Goal: Task Accomplishment & Management: Manage account settings

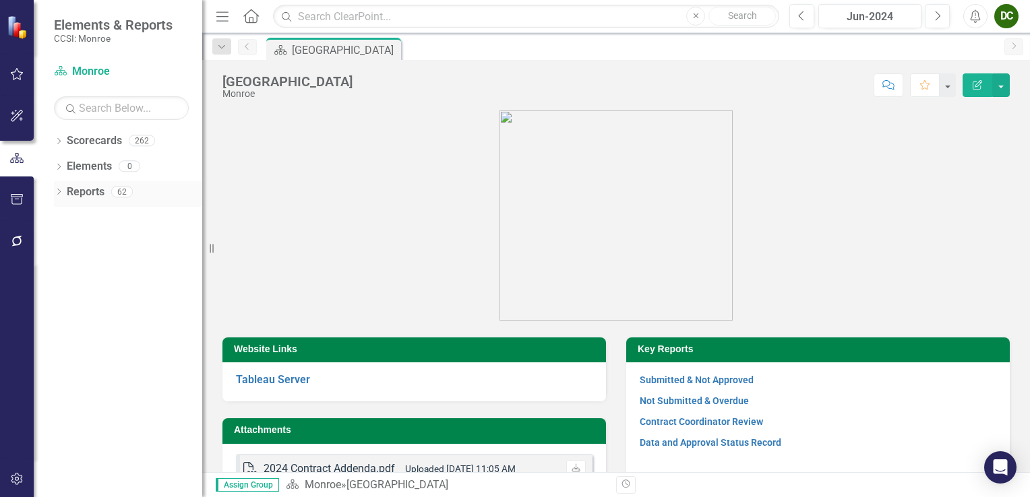
click at [62, 192] on icon "Dropdown" at bounding box center [58, 192] width 9 height 7
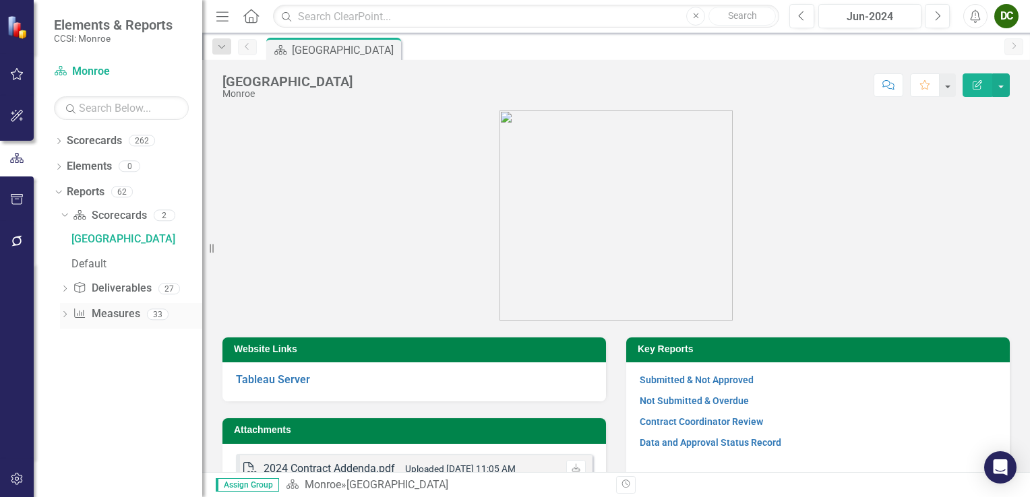
click at [64, 313] on icon "Dropdown" at bounding box center [64, 315] width 9 height 7
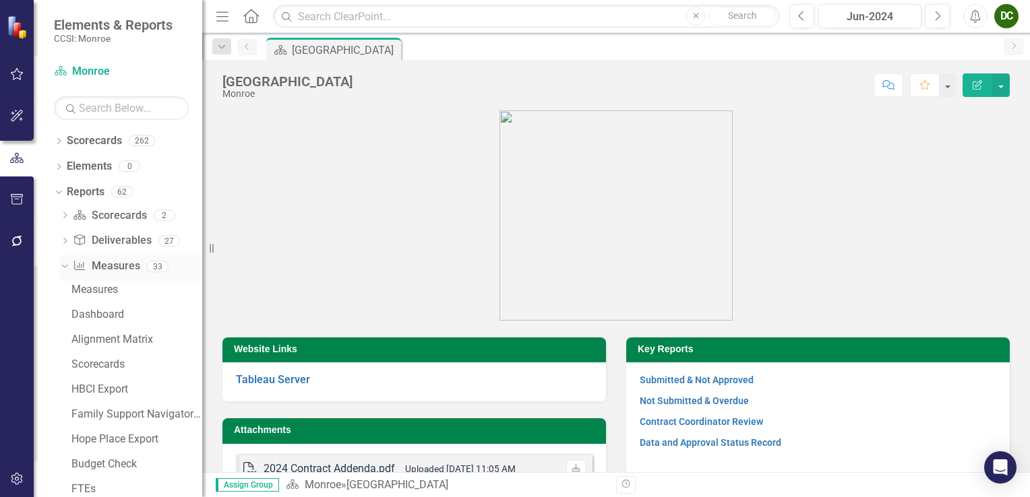
click at [67, 266] on icon "Dropdown" at bounding box center [62, 266] width 7 height 9
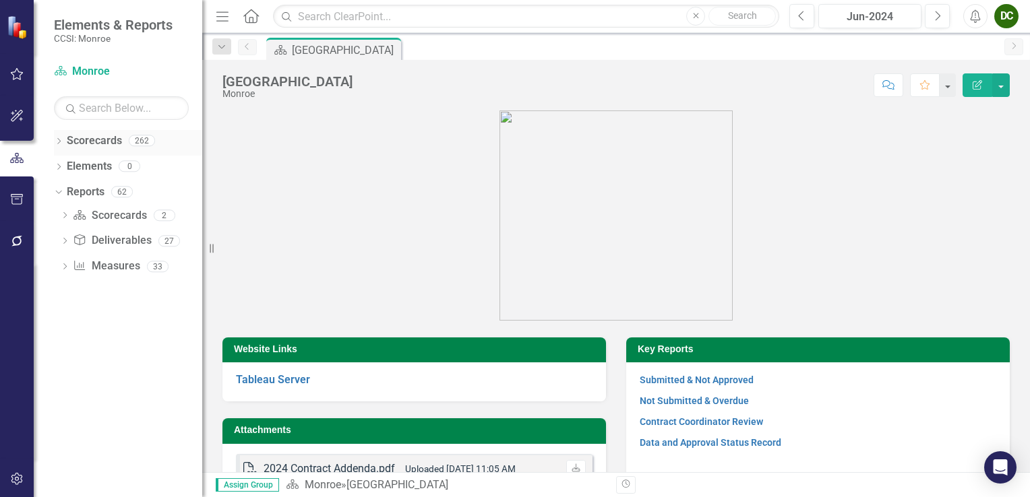
click at [59, 142] on icon "Dropdown" at bounding box center [58, 142] width 9 height 7
click at [67, 169] on icon "Dropdown" at bounding box center [66, 166] width 10 height 8
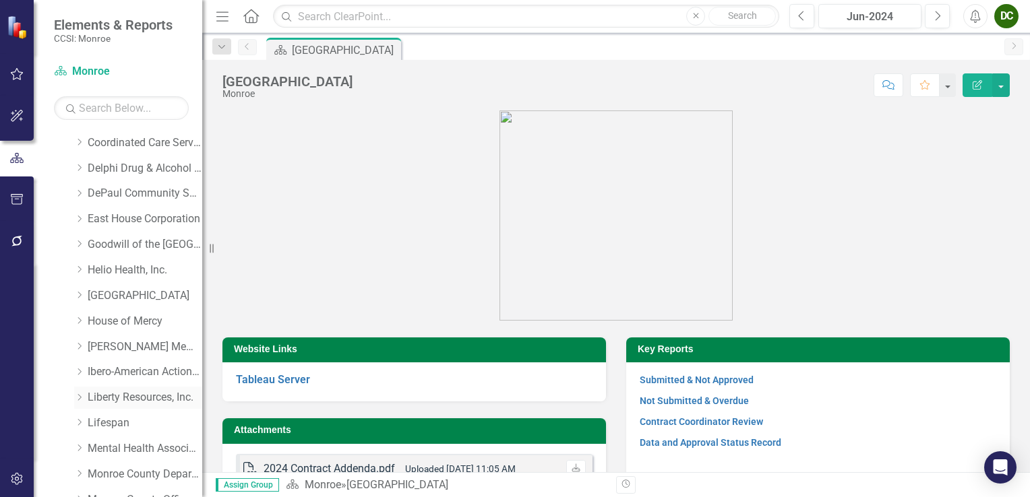
scroll to position [270, 0]
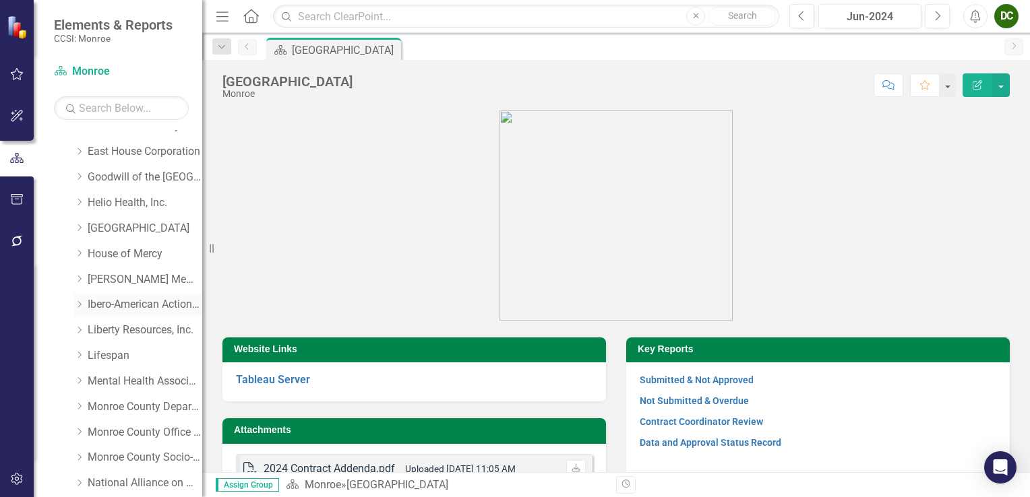
click at [75, 307] on icon "Dropdown" at bounding box center [79, 305] width 10 height 8
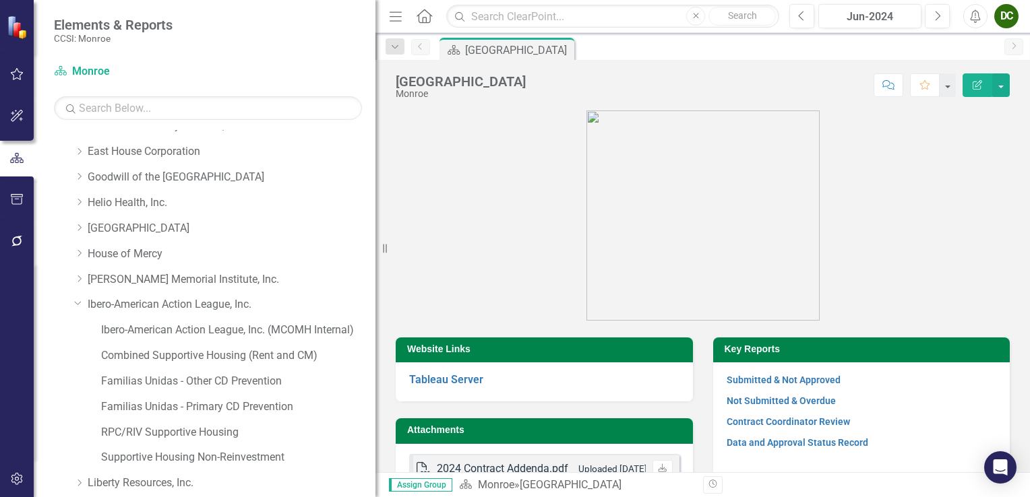
drag, startPoint x: 210, startPoint y: 255, endPoint x: 375, endPoint y: 266, distance: 166.1
click at [375, 266] on div "Resize" at bounding box center [380, 248] width 11 height 497
click at [179, 439] on link "RPC/RIV Supportive Housing" at bounding box center [238, 433] width 274 height 16
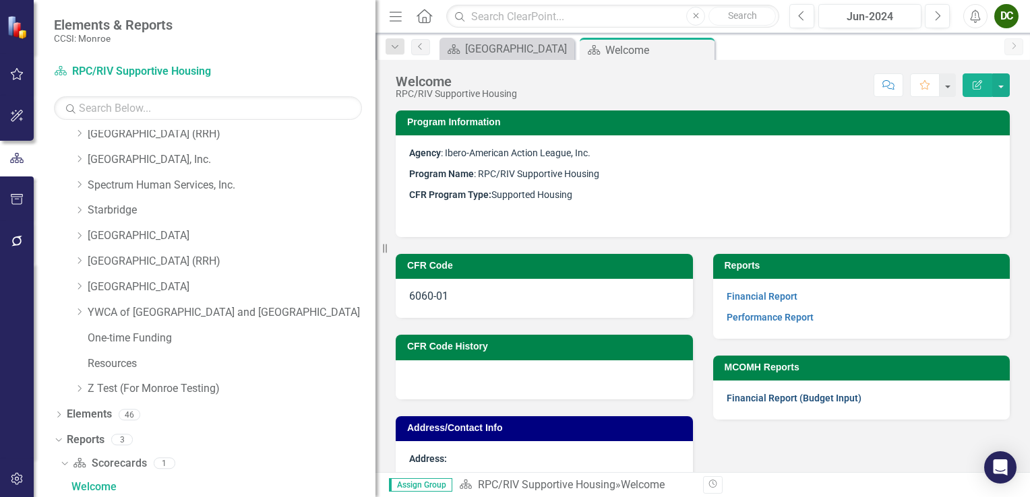
click at [764, 400] on link "Financial Report (Budget Input)" at bounding box center [794, 398] width 135 height 11
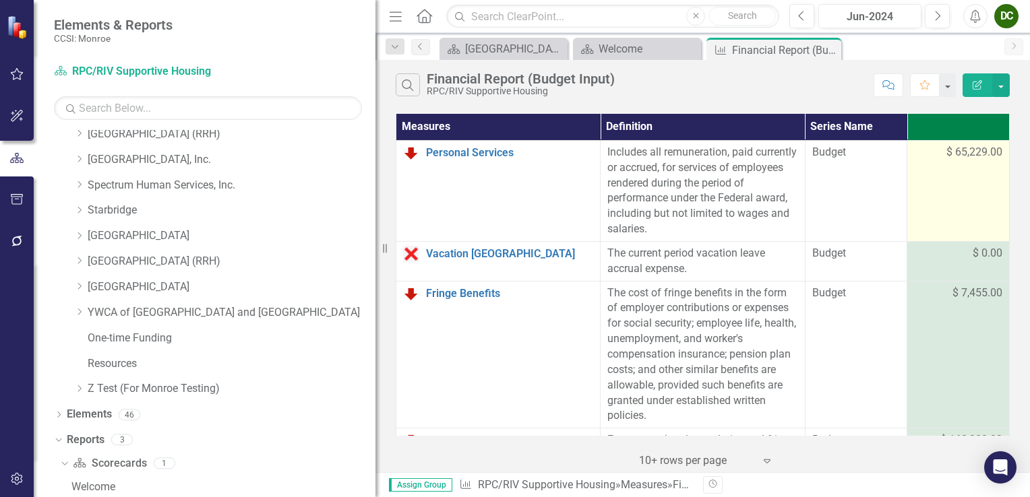
click at [954, 181] on td "$ 65,229.00" at bounding box center [958, 190] width 102 height 101
click at [975, 155] on span "$ 65,229.00" at bounding box center [974, 153] width 56 height 16
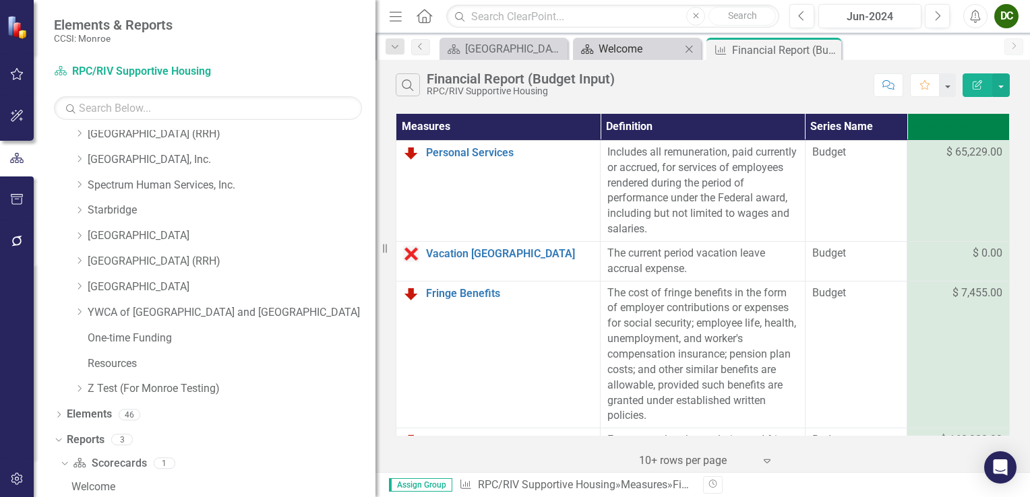
click at [632, 43] on div "Welcome" at bounding box center [640, 48] width 82 height 17
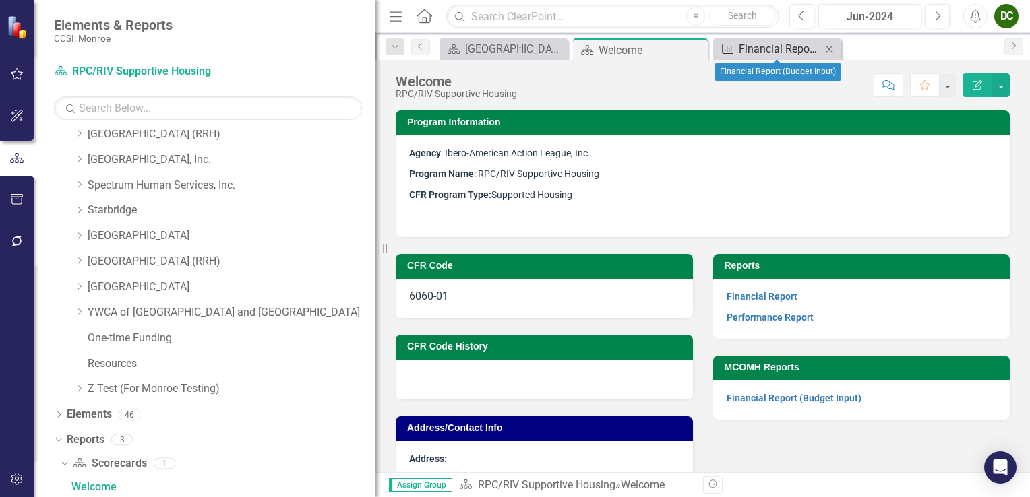
click at [760, 44] on div "Financial Report (Budget Input)" at bounding box center [780, 48] width 82 height 17
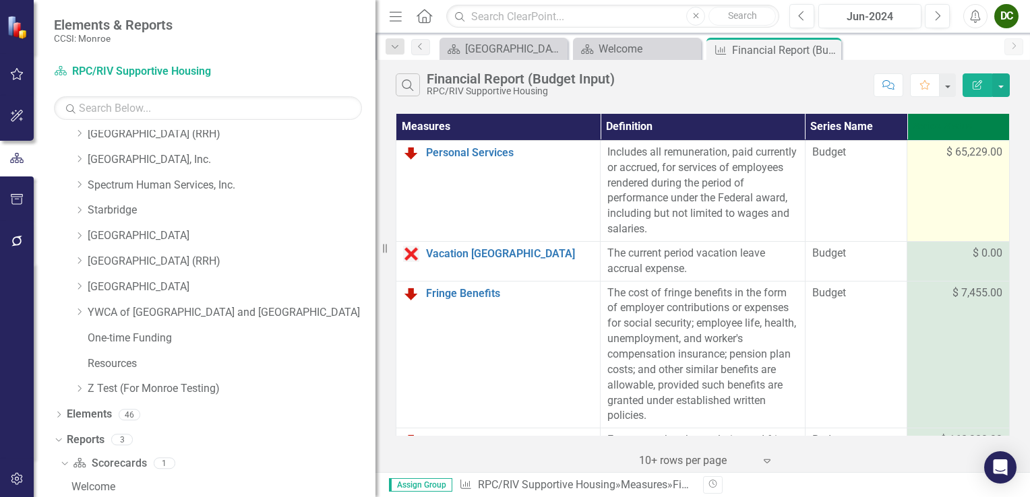
click at [946, 153] on span "$ 65,229.00" at bounding box center [974, 153] width 56 height 16
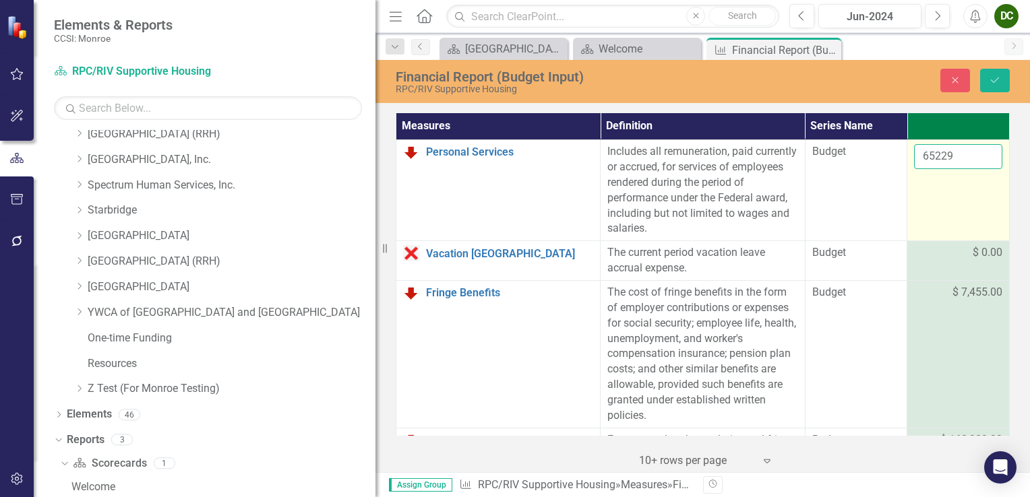
drag, startPoint x: 946, startPoint y: 153, endPoint x: 957, endPoint y: 157, distance: 11.5
click at [957, 157] on input "65229" at bounding box center [958, 156] width 88 height 25
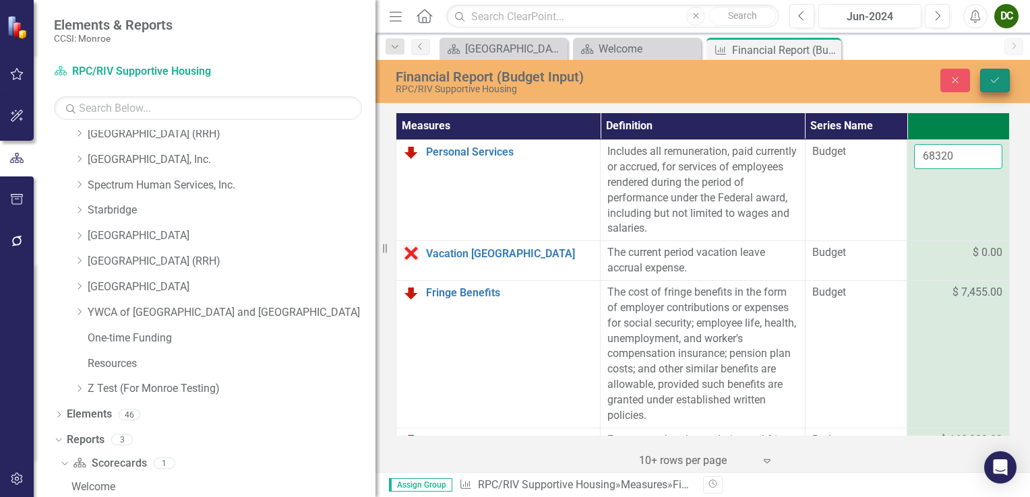
type input "68320"
click at [999, 78] on icon "Save" at bounding box center [995, 79] width 12 height 9
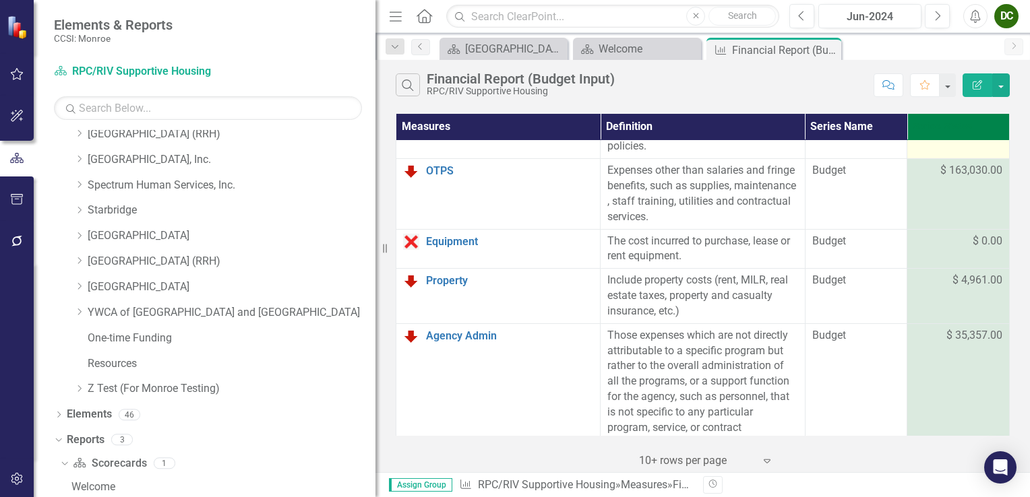
scroll to position [135, 0]
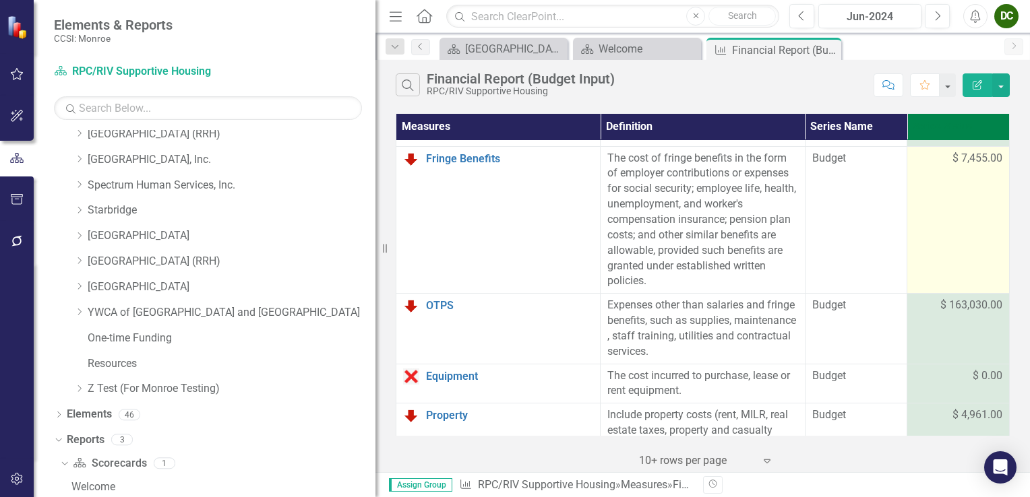
click at [969, 154] on span "$ 7,455.00" at bounding box center [977, 159] width 50 height 16
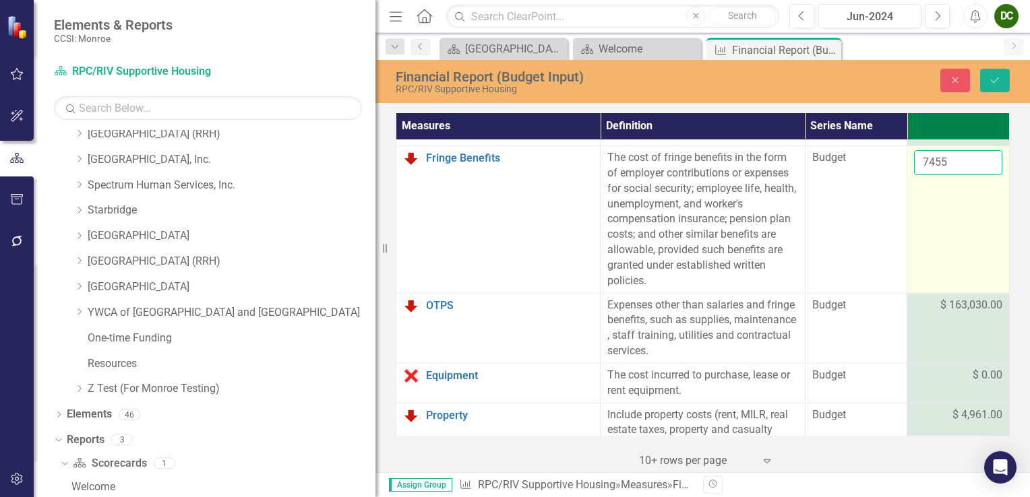
drag, startPoint x: 969, startPoint y: 154, endPoint x: 960, endPoint y: 163, distance: 13.3
click at [960, 163] on input "7455" at bounding box center [958, 162] width 88 height 25
type input "7"
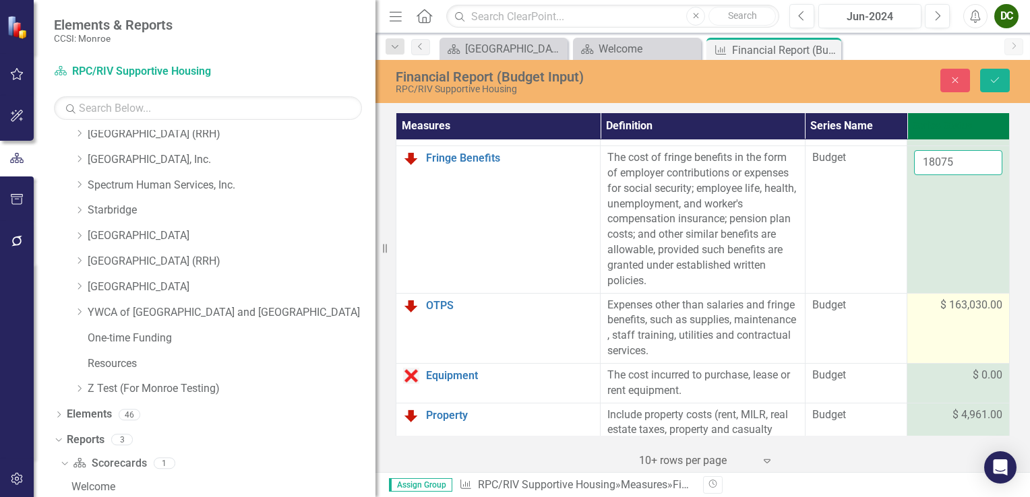
type input "18075"
click at [952, 317] on td "$ 163,030.00" at bounding box center [958, 328] width 102 height 70
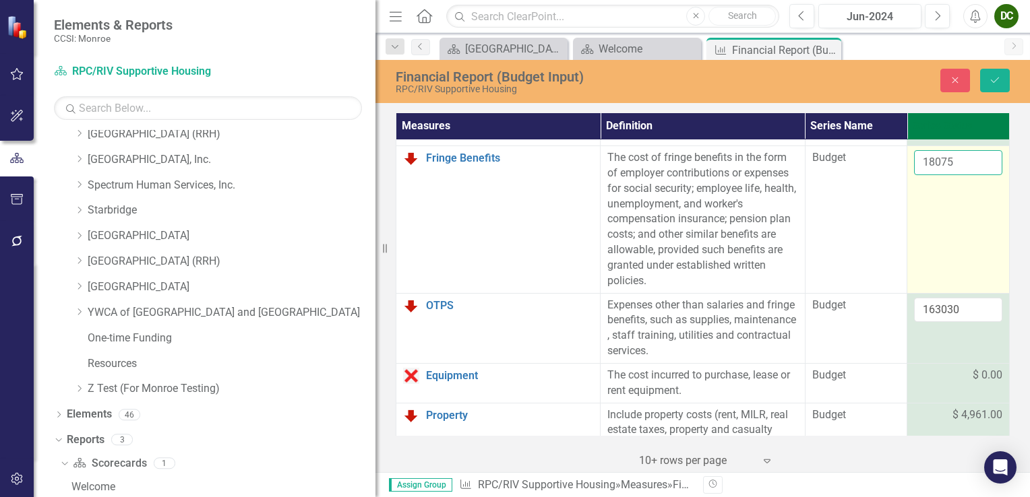
drag, startPoint x: 952, startPoint y: 317, endPoint x: 946, endPoint y: 167, distance: 149.8
click at [946, 167] on input "18075" at bounding box center [958, 162] width 88 height 25
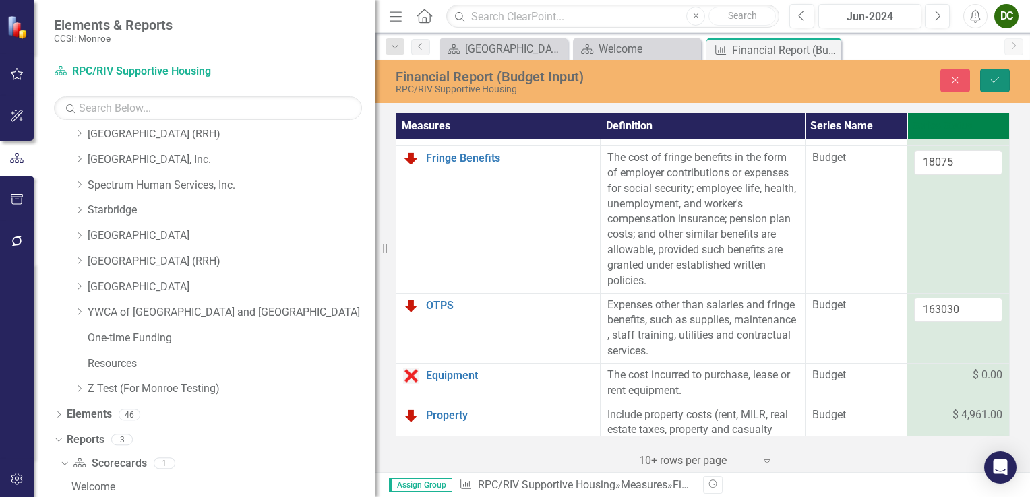
click at [985, 84] on button "Save" at bounding box center [995, 81] width 30 height 24
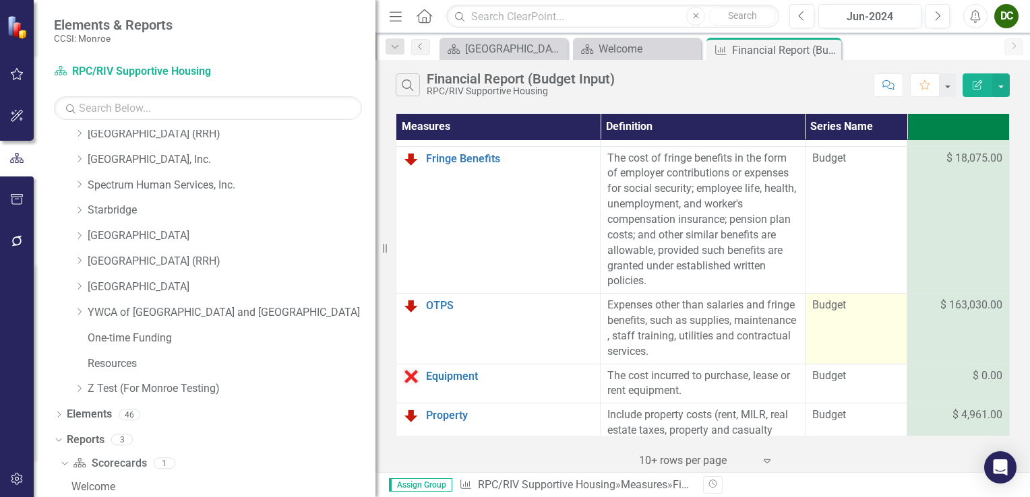
scroll to position [202, 0]
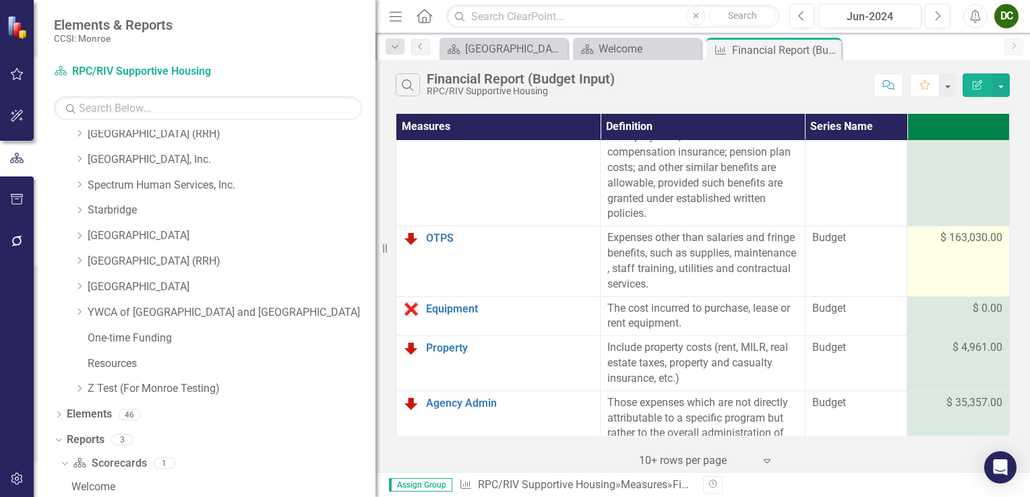
click at [954, 239] on span "$ 163,030.00" at bounding box center [971, 239] width 62 height 16
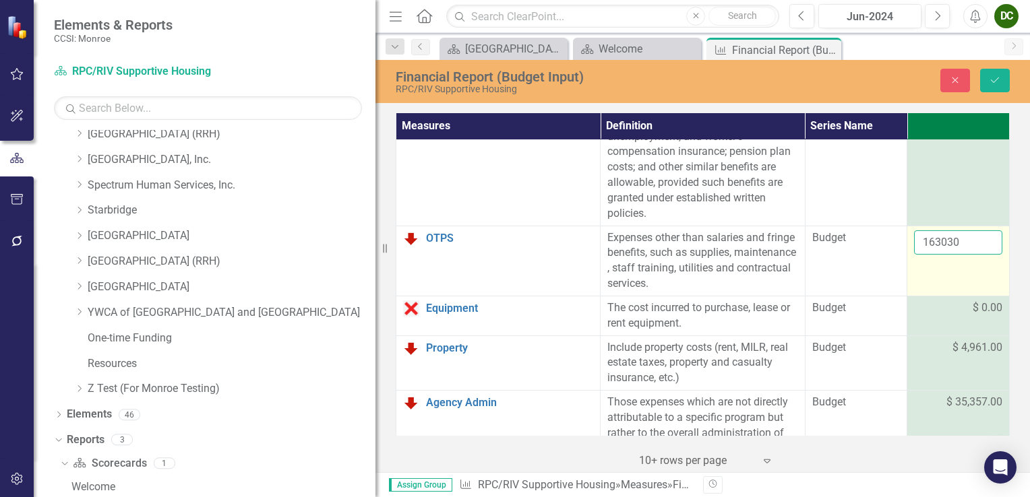
click at [952, 244] on input "163030" at bounding box center [958, 243] width 88 height 25
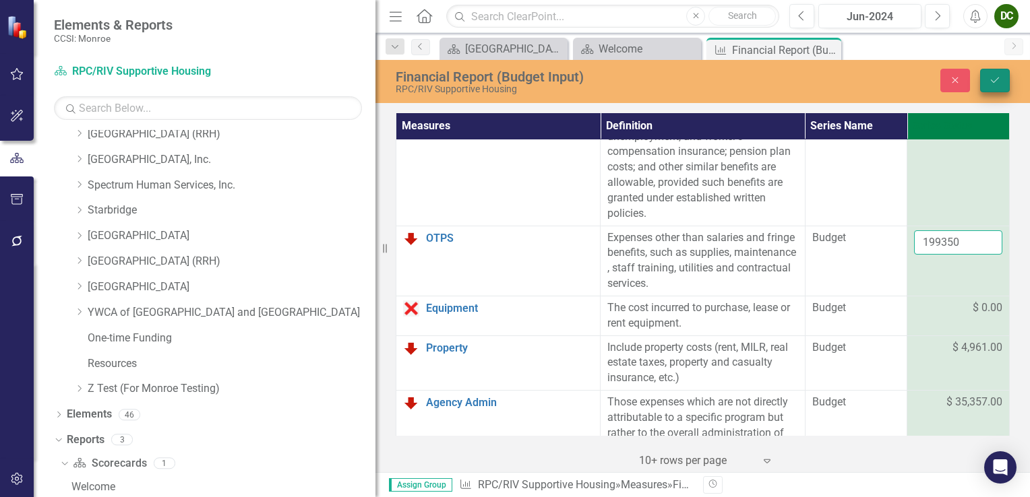
type input "199350"
click at [998, 79] on icon "submit" at bounding box center [995, 80] width 8 height 5
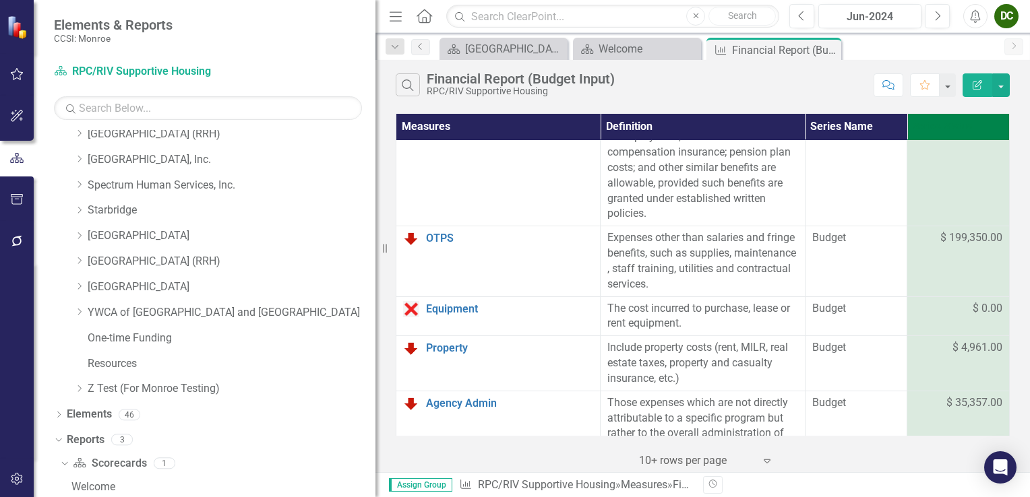
scroll to position [270, 0]
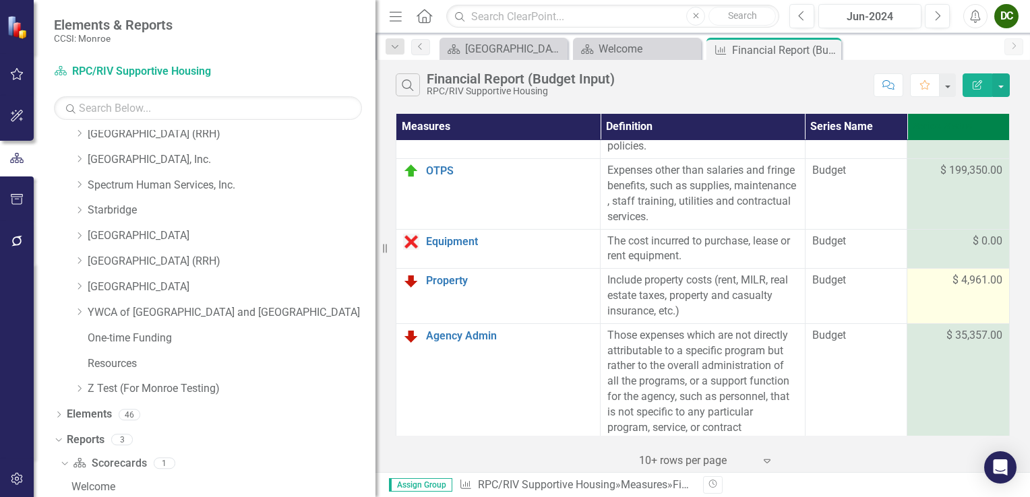
click at [960, 279] on span "$ 4,961.00" at bounding box center [977, 281] width 50 height 16
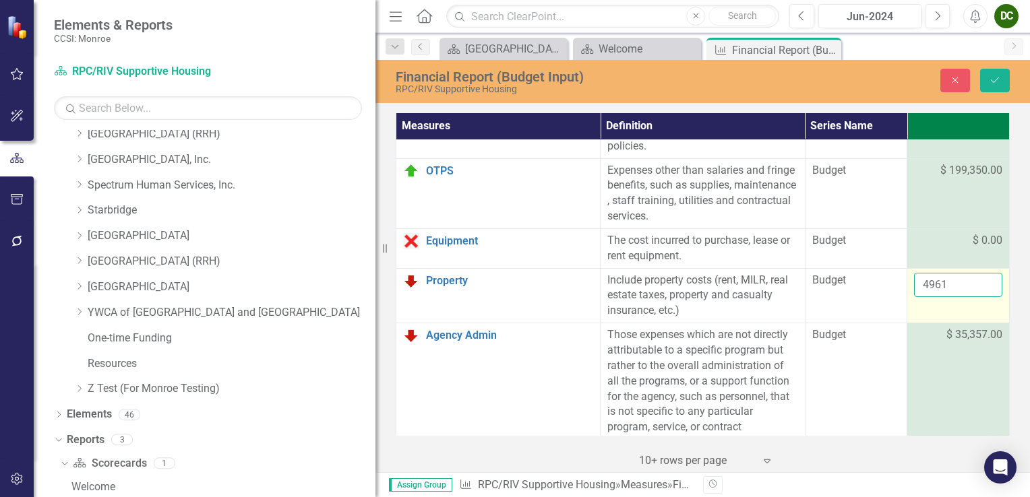
click at [960, 282] on input "4961" at bounding box center [958, 285] width 88 height 25
type input "4"
type input "1961"
click at [990, 75] on icon "Save" at bounding box center [995, 79] width 12 height 9
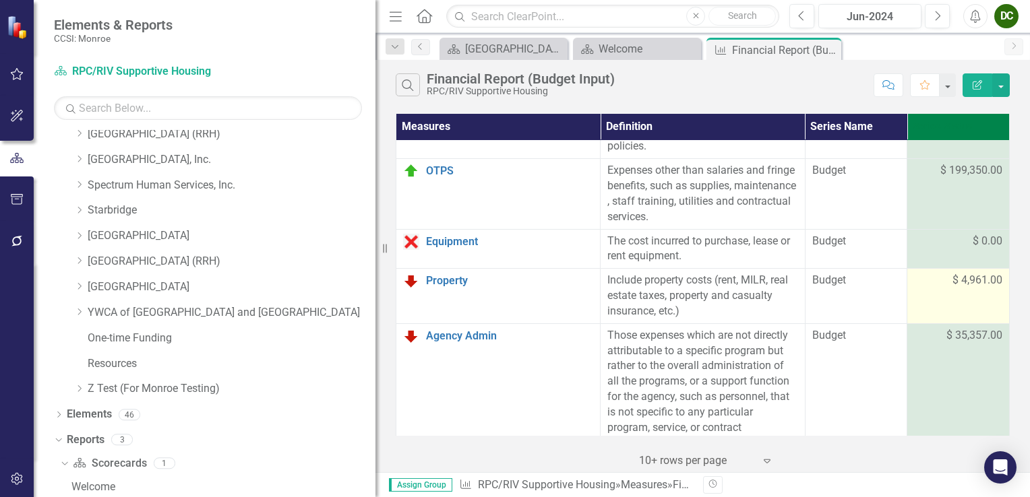
click at [952, 280] on span "$ 4,961.00" at bounding box center [977, 281] width 50 height 16
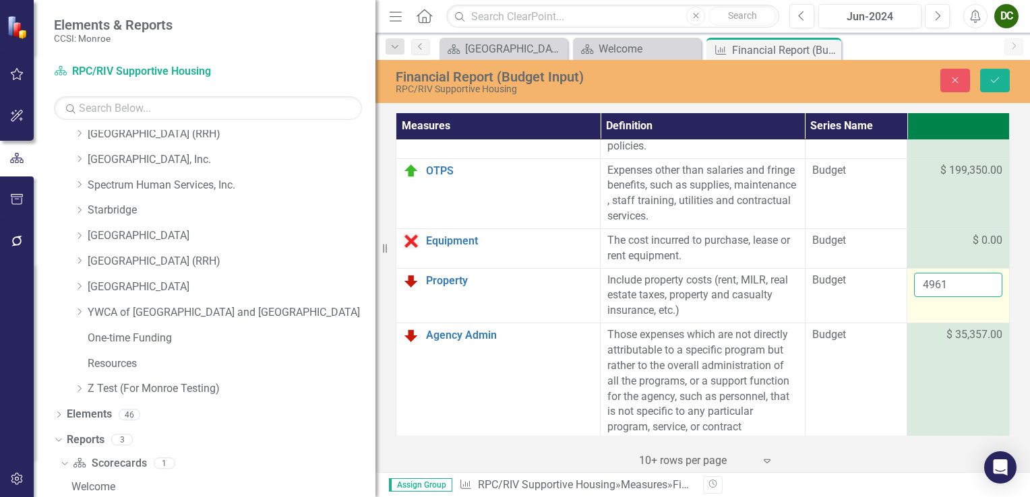
click at [934, 287] on input "4961" at bounding box center [958, 285] width 88 height 25
click at [922, 284] on input "4961" at bounding box center [958, 285] width 88 height 25
type input "1961"
click at [991, 80] on icon "Save" at bounding box center [995, 79] width 12 height 9
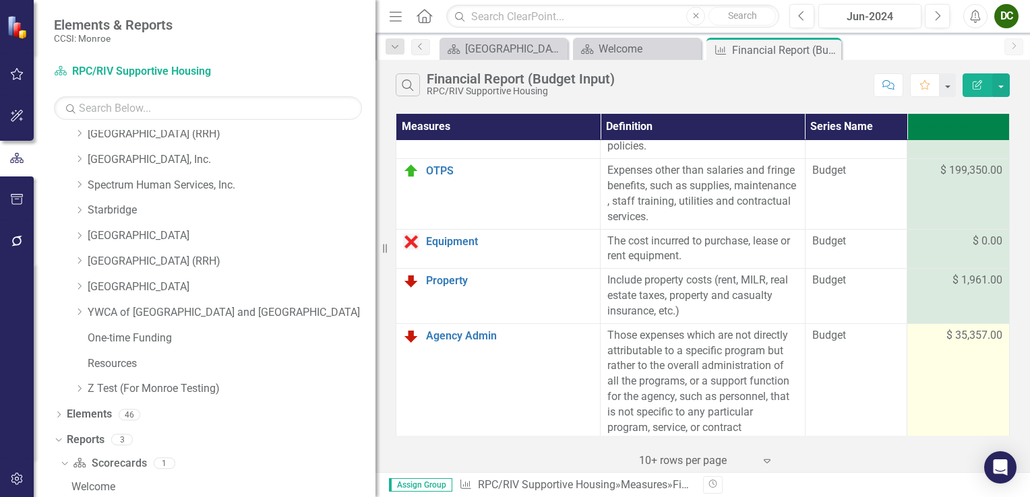
click at [967, 333] on span "$ 35,357.00" at bounding box center [974, 336] width 56 height 16
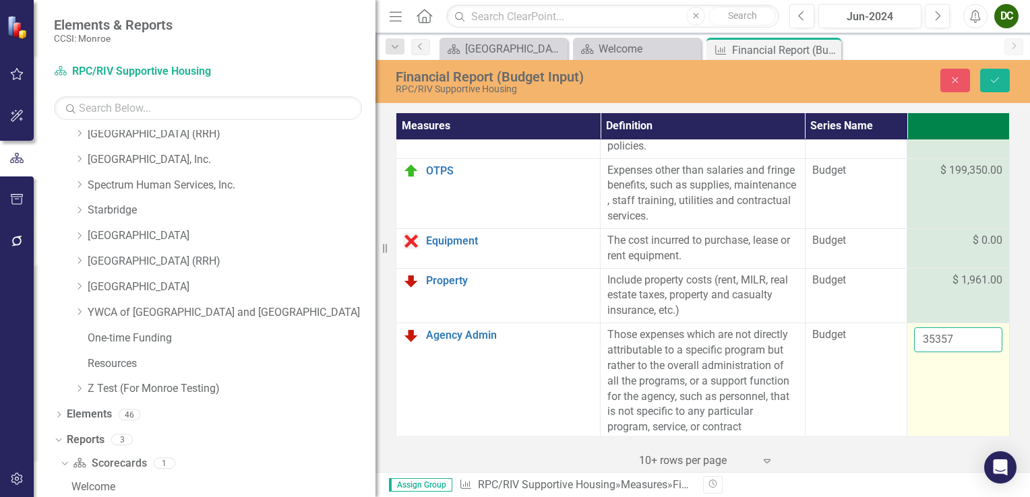
drag, startPoint x: 967, startPoint y: 333, endPoint x: 951, endPoint y: 337, distance: 16.0
click at [951, 337] on input "35357" at bounding box center [958, 340] width 88 height 25
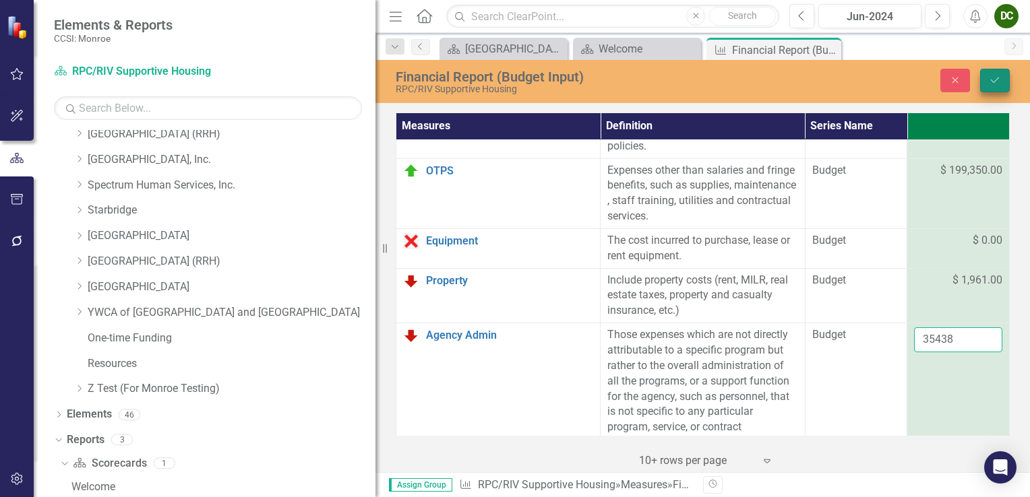
type input "35438"
click at [991, 82] on icon "Save" at bounding box center [995, 79] width 12 height 9
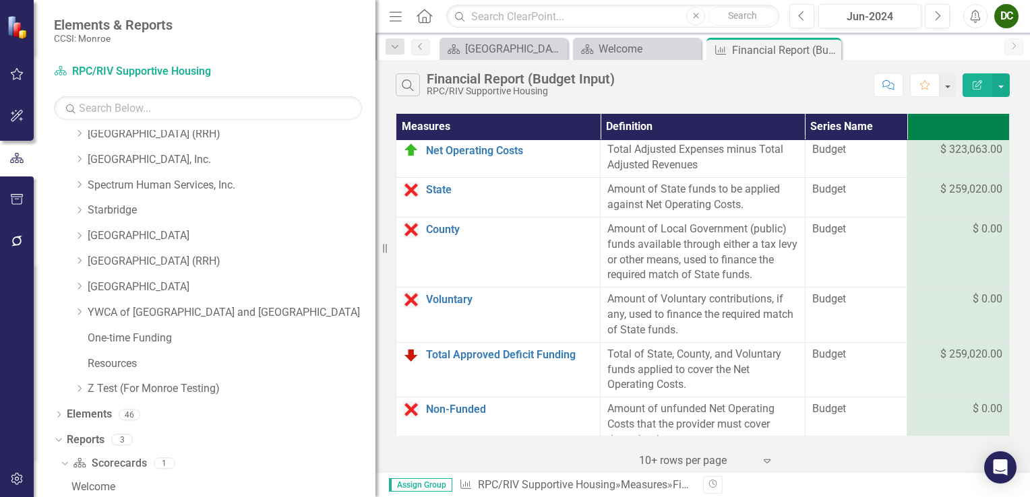
scroll to position [1023, 0]
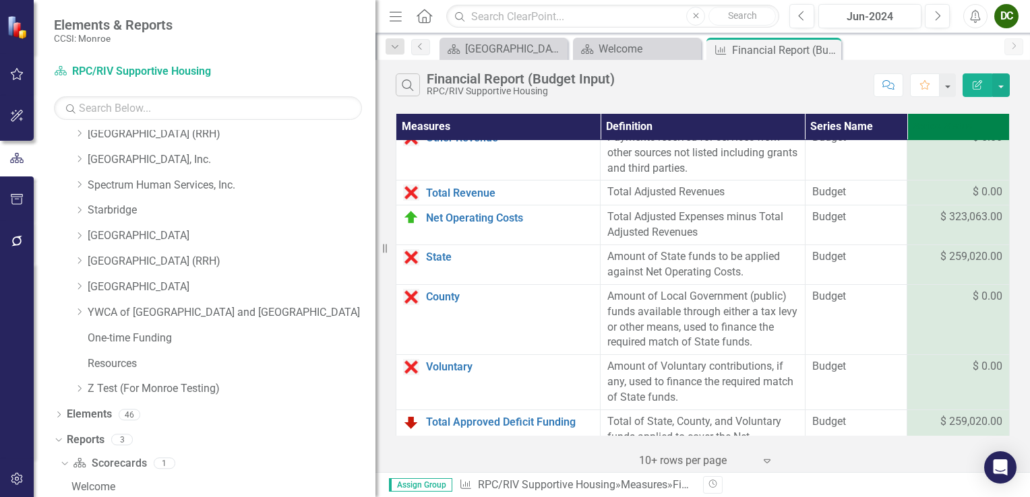
click at [0, 0] on icon "Close" at bounding box center [0, 0] width 0 height 0
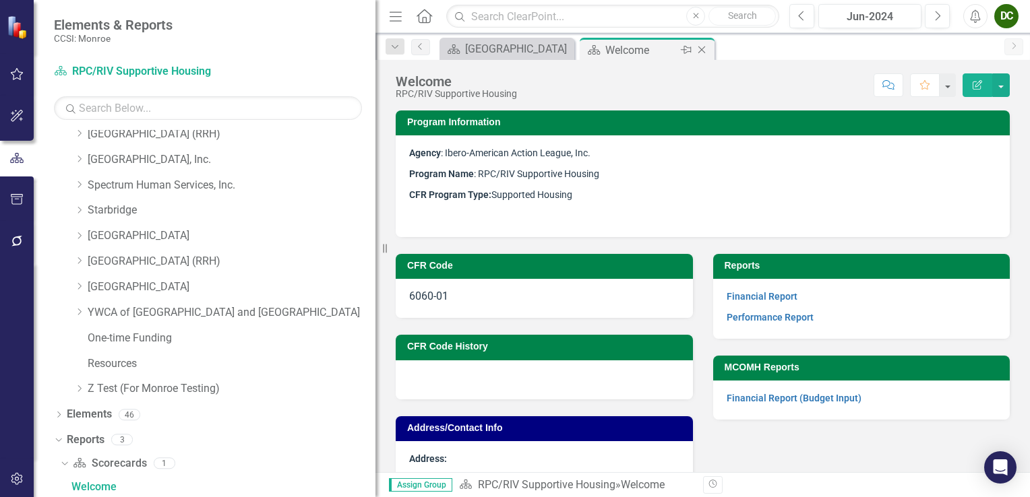
click at [698, 53] on icon at bounding box center [701, 50] width 7 height 7
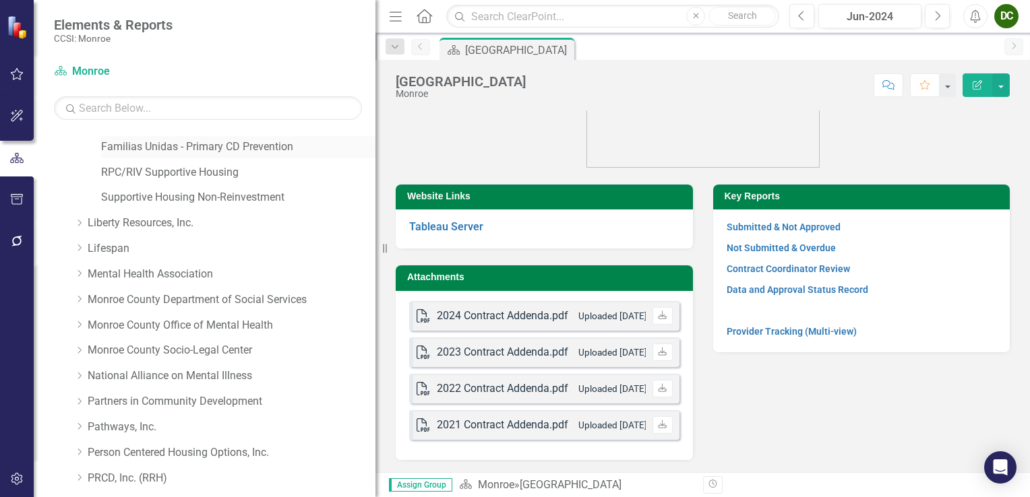
scroll to position [395, 0]
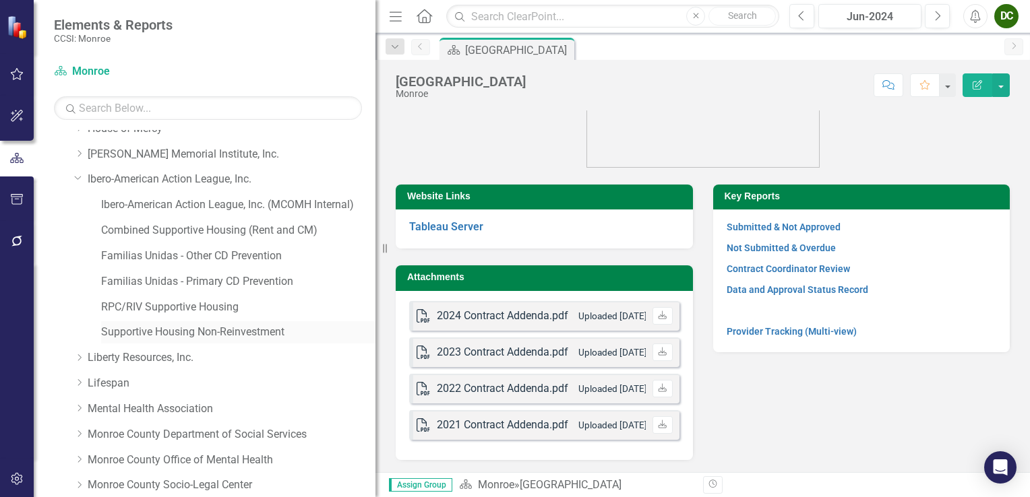
click at [157, 332] on link "Supportive Housing Non-Reinvestment" at bounding box center [238, 333] width 274 height 16
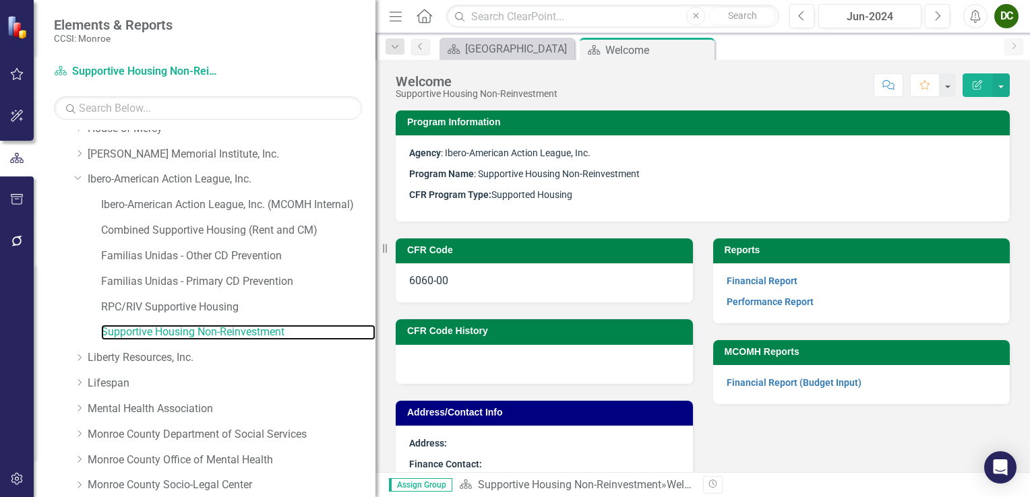
scroll to position [1002, 0]
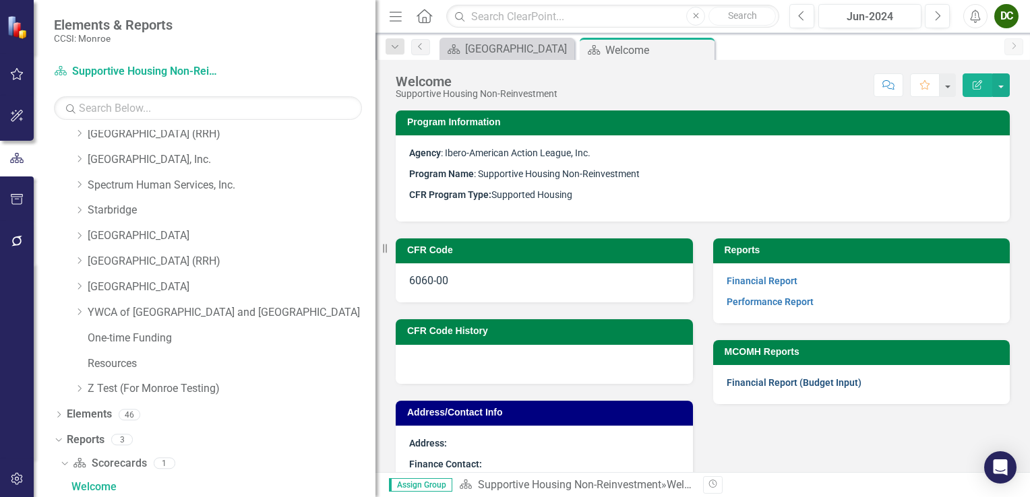
click at [750, 382] on link "Financial Report (Budget Input)" at bounding box center [794, 382] width 135 height 11
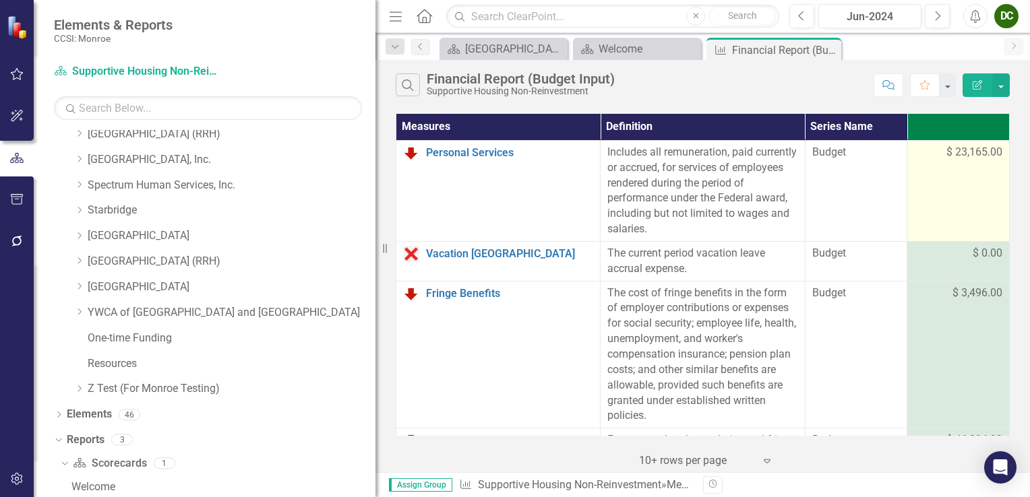
click at [948, 154] on span "$ 23,165.00" at bounding box center [974, 153] width 56 height 16
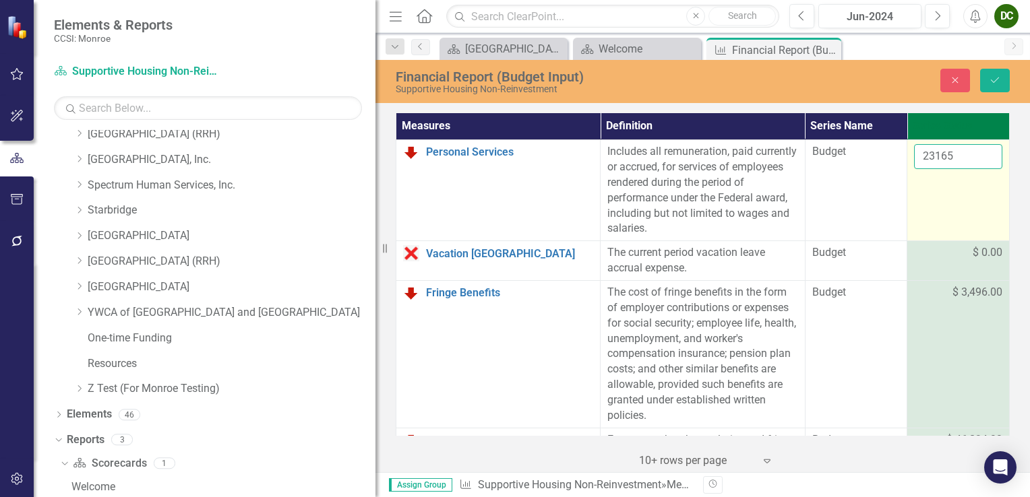
click at [946, 155] on input "23165" at bounding box center [958, 156] width 88 height 25
click at [927, 154] on input "23165" at bounding box center [958, 156] width 88 height 25
click at [963, 159] on input "26165" at bounding box center [958, 156] width 88 height 25
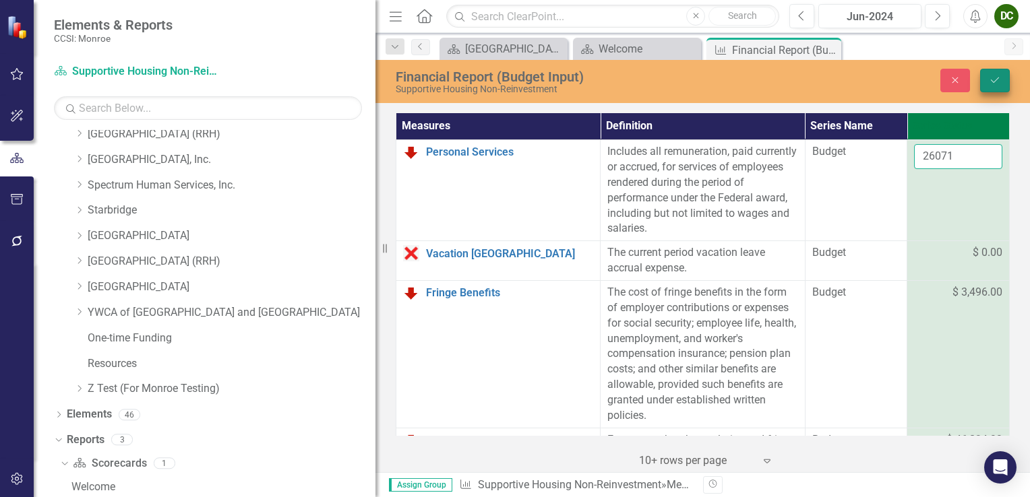
type input "26071"
click at [1002, 82] on button "Save" at bounding box center [995, 81] width 30 height 24
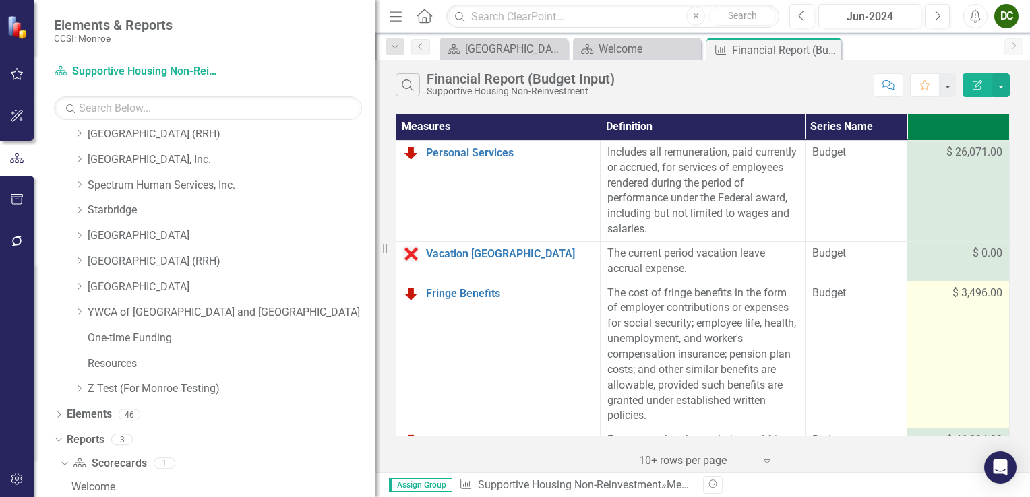
click at [973, 294] on span "$ 3,496.00" at bounding box center [977, 294] width 50 height 16
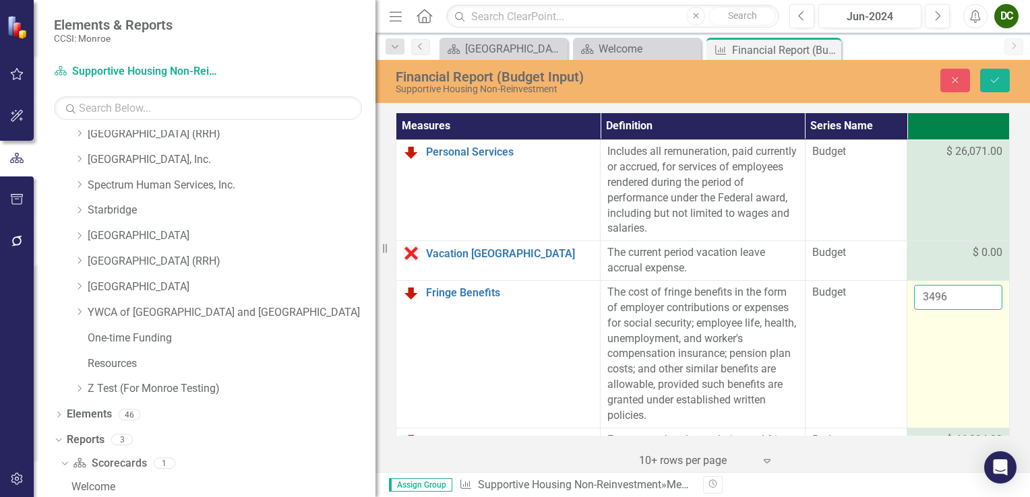
drag, startPoint x: 973, startPoint y: 294, endPoint x: 947, endPoint y: 295, distance: 26.3
click at [947, 295] on input "3496" at bounding box center [958, 297] width 88 height 25
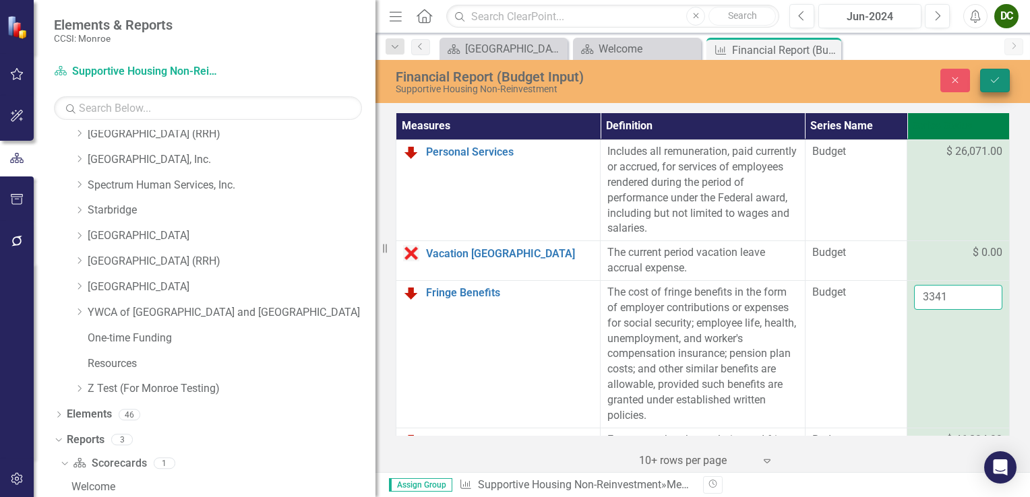
type input "3341"
click at [981, 75] on button "Save" at bounding box center [995, 81] width 30 height 24
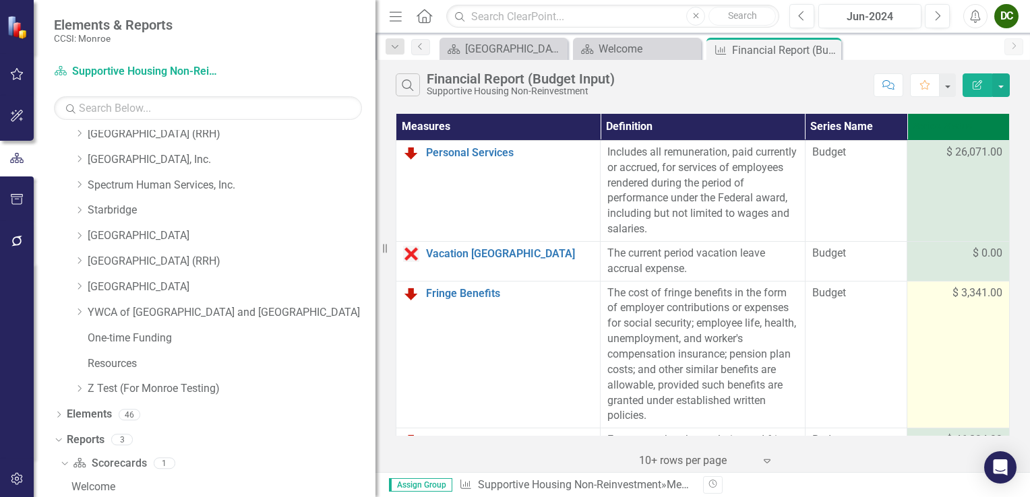
scroll to position [135, 0]
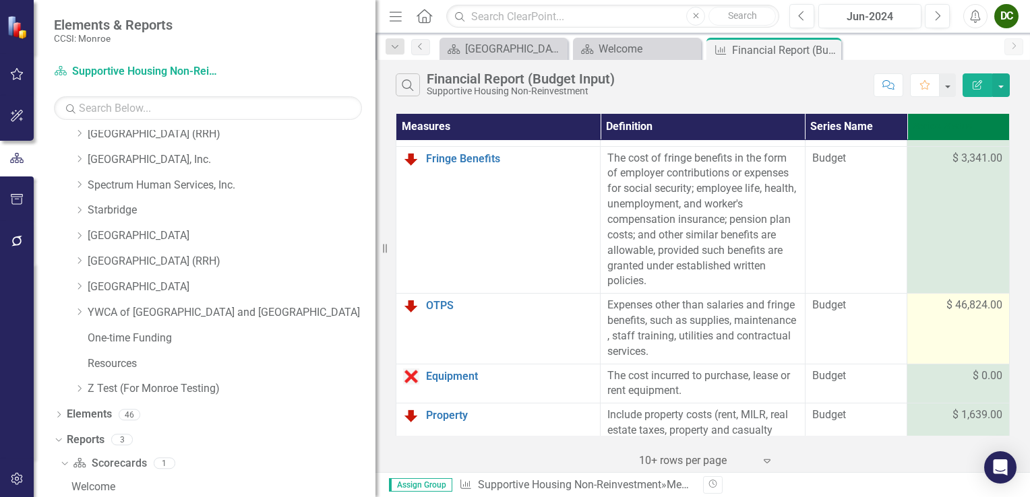
click at [961, 306] on span "$ 46,824.00" at bounding box center [974, 306] width 56 height 16
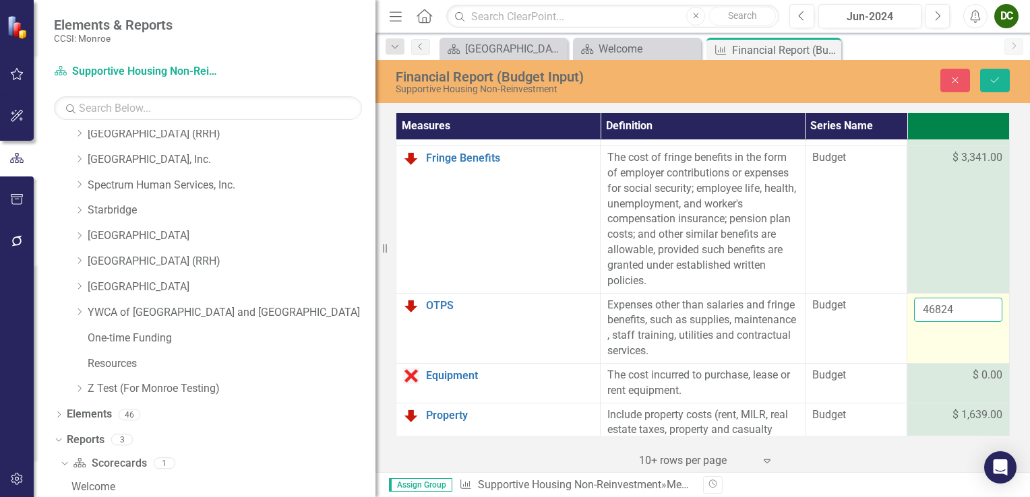
drag, startPoint x: 961, startPoint y: 306, endPoint x: 947, endPoint y: 310, distance: 14.1
click at [947, 310] on input "46824" at bounding box center [958, 310] width 88 height 25
type input "4"
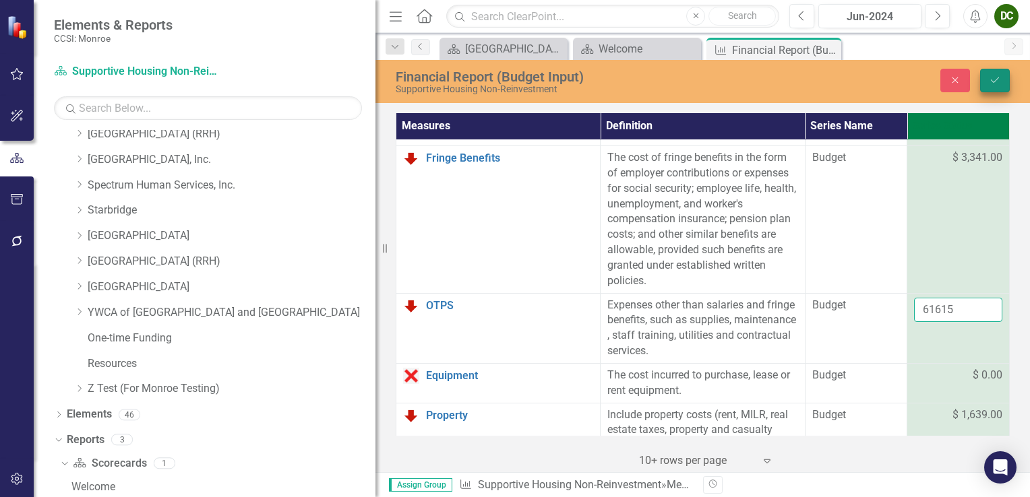
type input "61615"
click at [992, 74] on button "Save" at bounding box center [995, 81] width 30 height 24
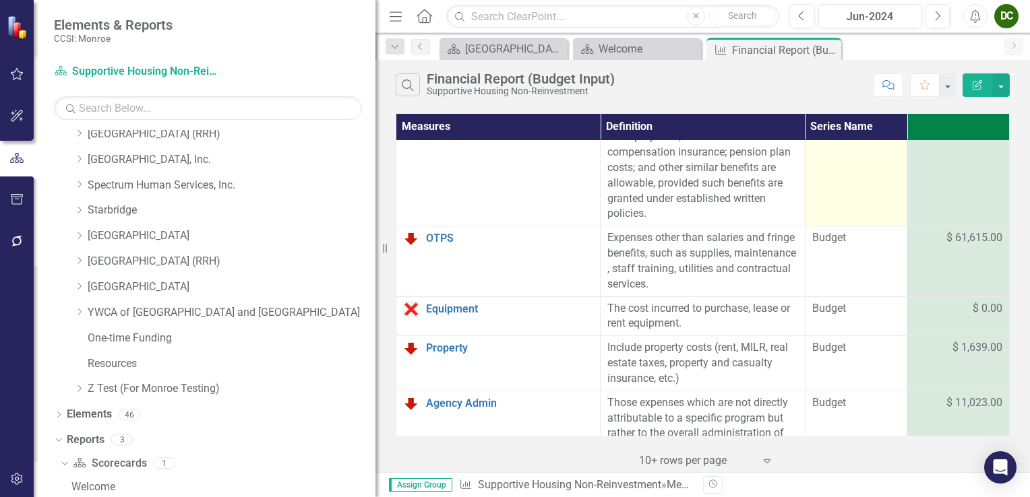
scroll to position [270, 0]
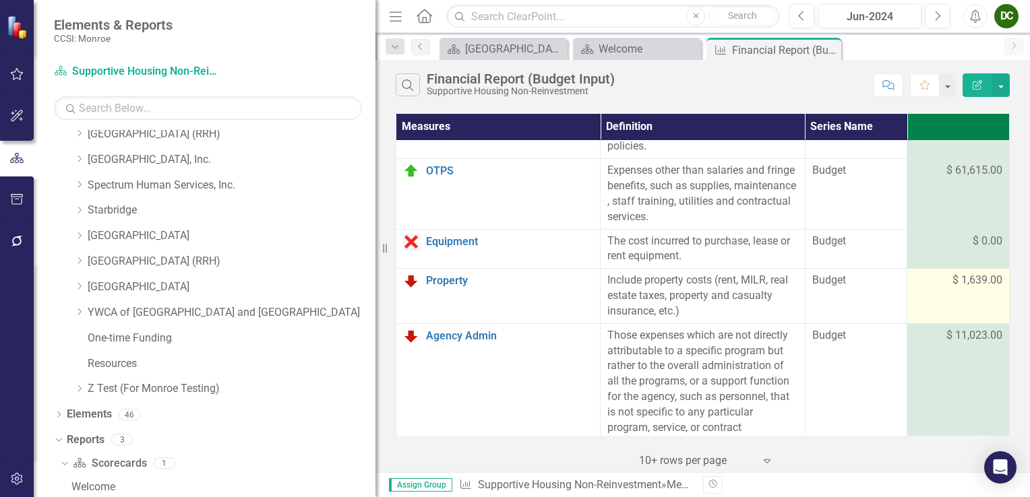
click at [966, 282] on span "$ 1,639.00" at bounding box center [977, 281] width 50 height 16
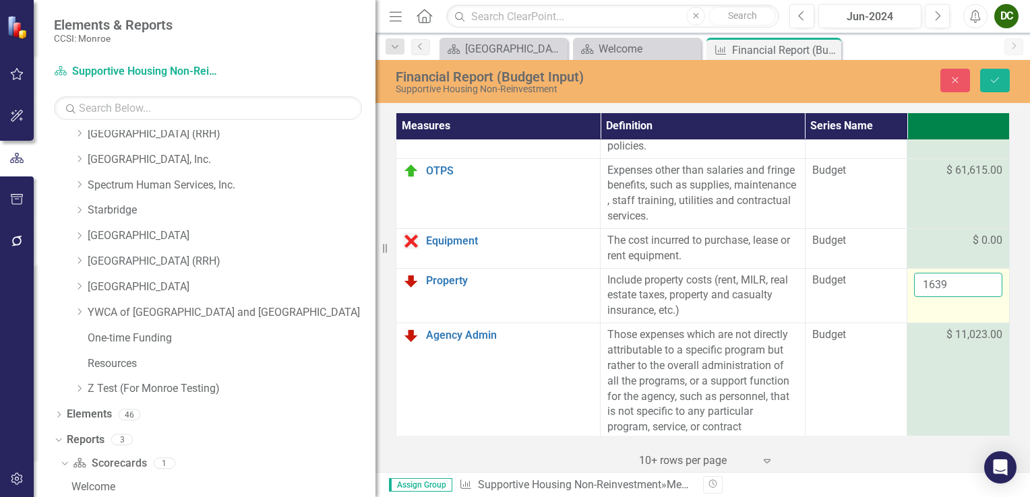
drag, startPoint x: 966, startPoint y: 282, endPoint x: 955, endPoint y: 283, distance: 10.9
click at [956, 282] on input "1639" at bounding box center [958, 285] width 88 height 25
type input "1"
type input "4223"
click at [1003, 70] on button "Save" at bounding box center [995, 81] width 30 height 24
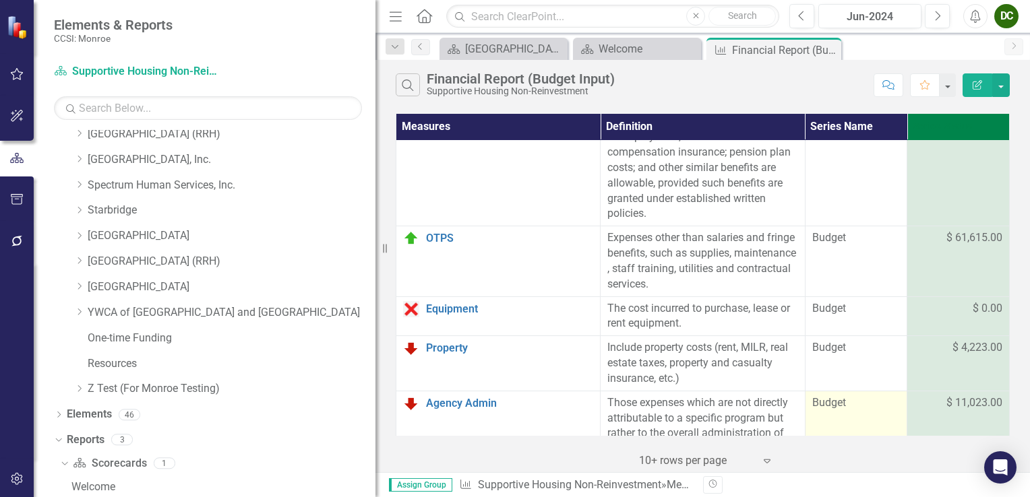
scroll to position [337, 0]
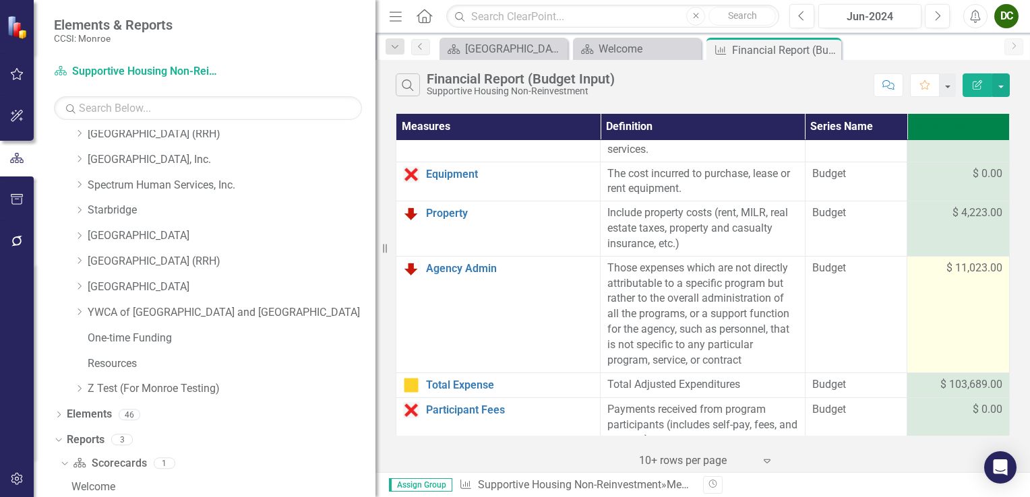
click at [961, 266] on span "$ 11,023.00" at bounding box center [974, 269] width 56 height 16
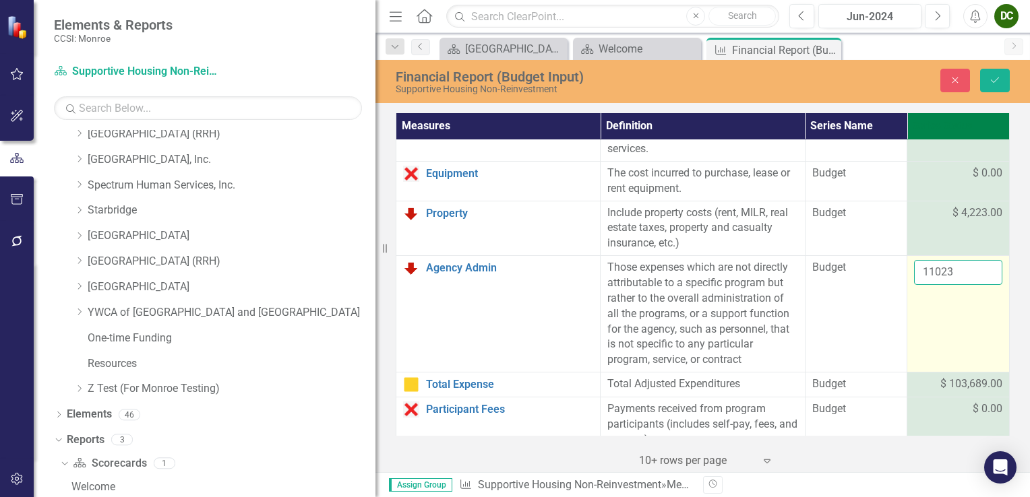
drag, startPoint x: 961, startPoint y: 266, endPoint x: 949, endPoint y: 272, distance: 13.0
click at [952, 270] on input "11023" at bounding box center [958, 272] width 88 height 25
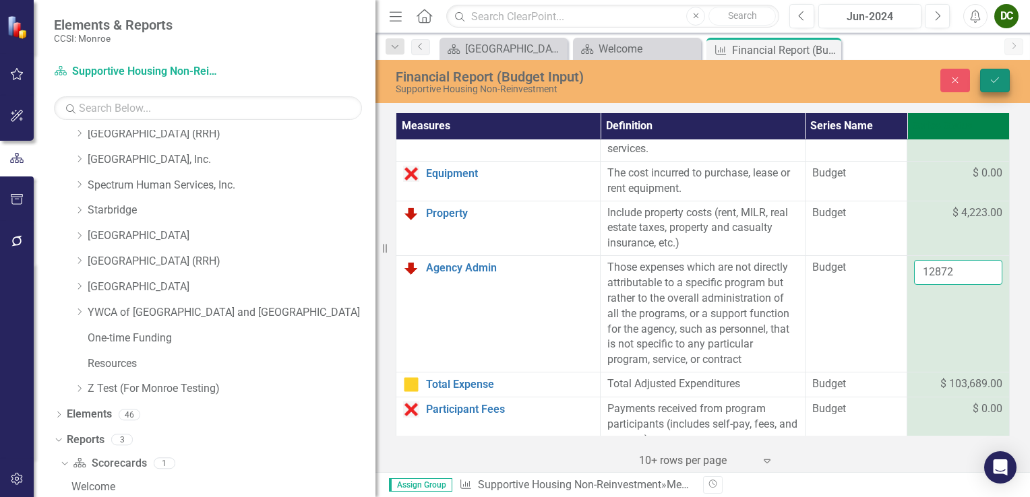
type input "12872"
click at [1002, 83] on button "Save" at bounding box center [995, 81] width 30 height 24
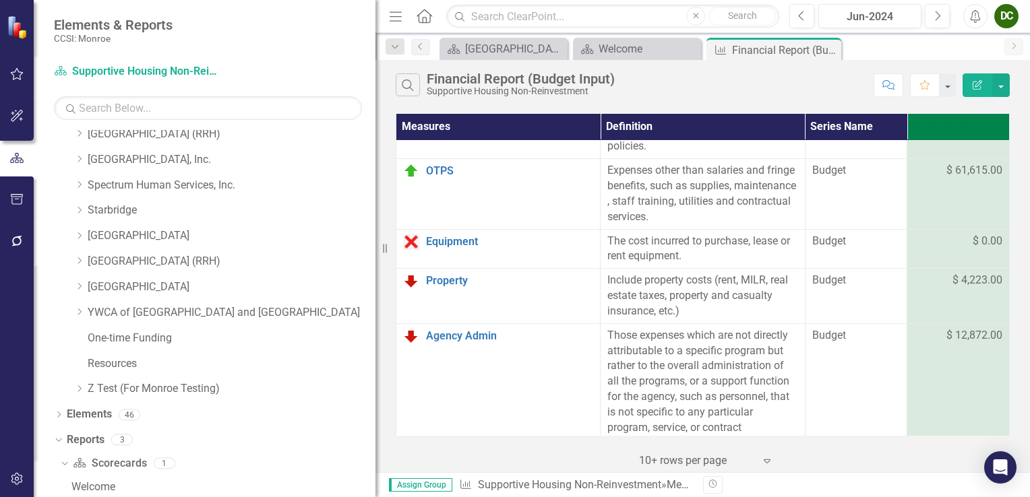
scroll to position [404, 0]
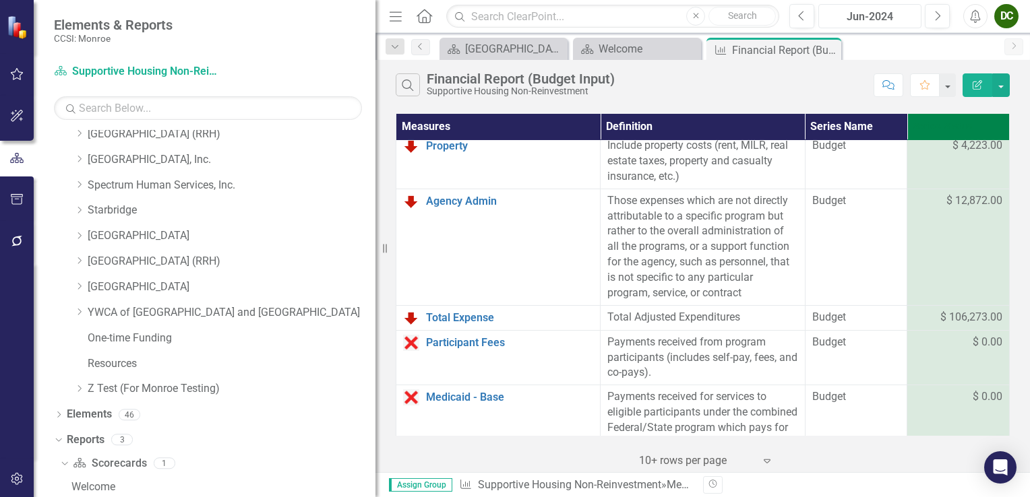
click at [869, 18] on div "Jun-2024" at bounding box center [870, 17] width 94 height 16
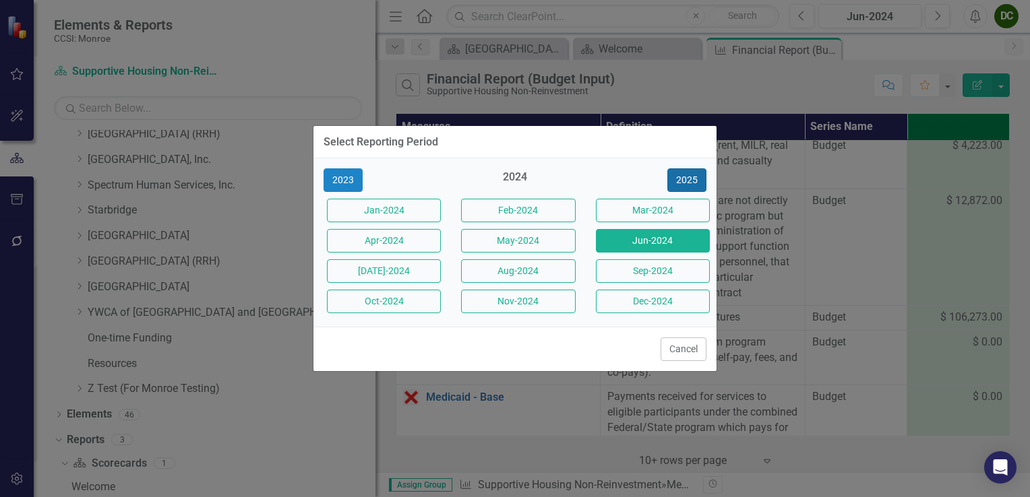
click at [688, 185] on button "2025" at bounding box center [686, 181] width 39 height 24
click at [667, 236] on button "Jun-2025" at bounding box center [653, 241] width 114 height 24
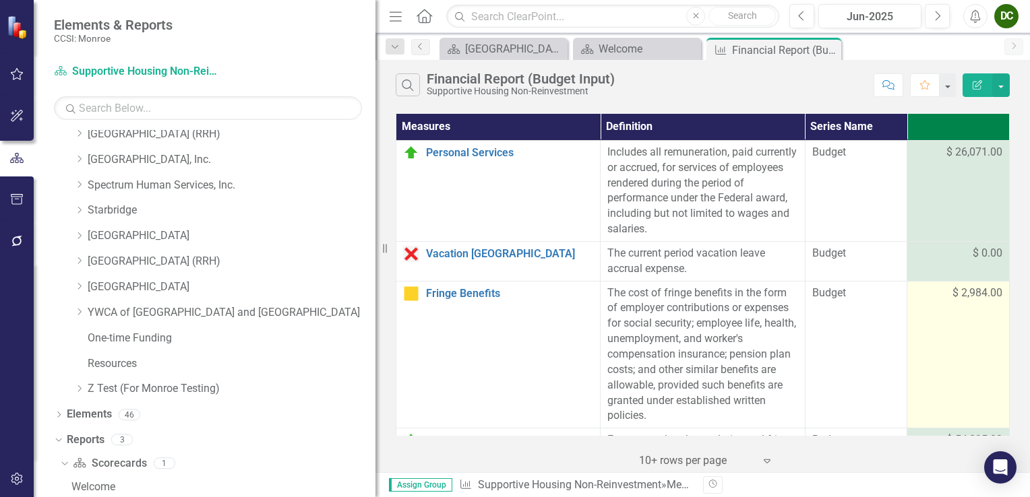
click at [954, 295] on span "$ 2,984.00" at bounding box center [977, 294] width 50 height 16
click at [953, 295] on span "$ 2,984.00" at bounding box center [977, 294] width 50 height 16
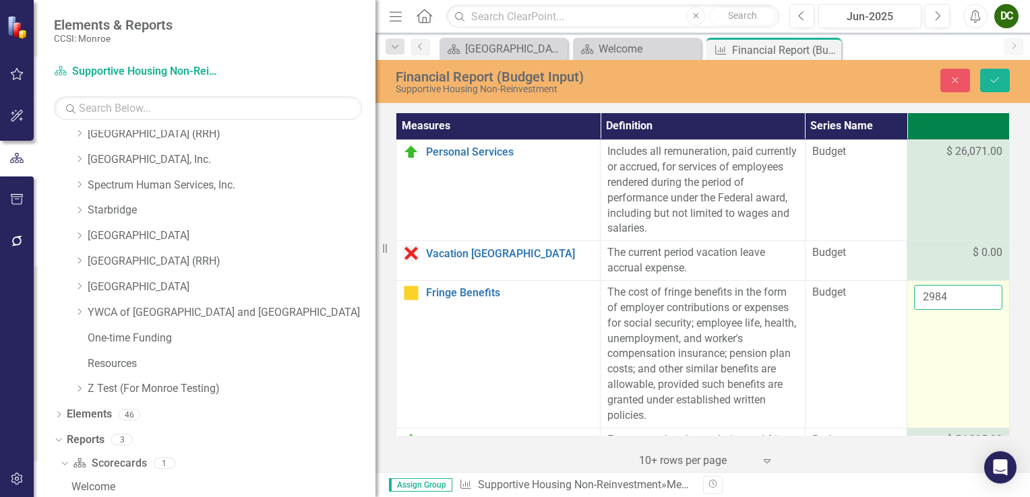
click at [949, 298] on input "2984" at bounding box center [958, 297] width 88 height 25
type input "2"
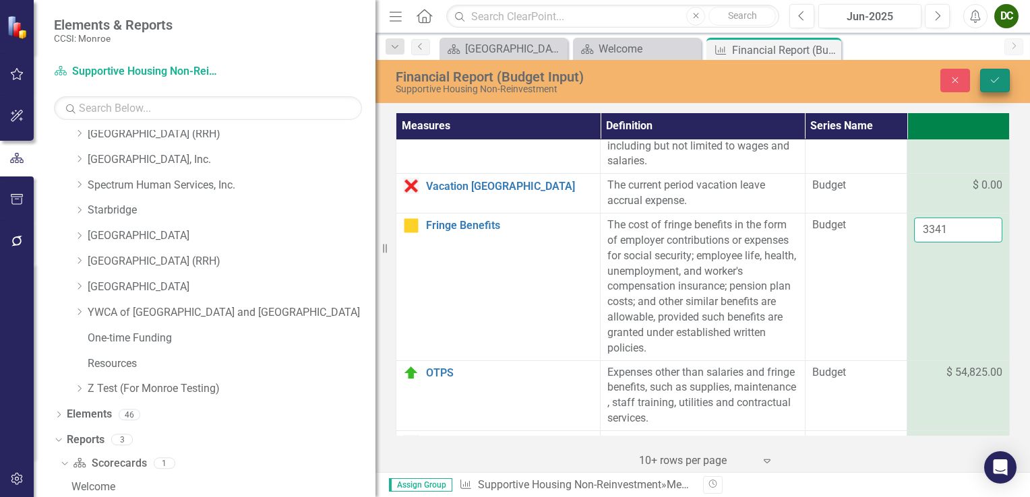
type input "3341"
click at [995, 82] on icon "Save" at bounding box center [995, 79] width 12 height 9
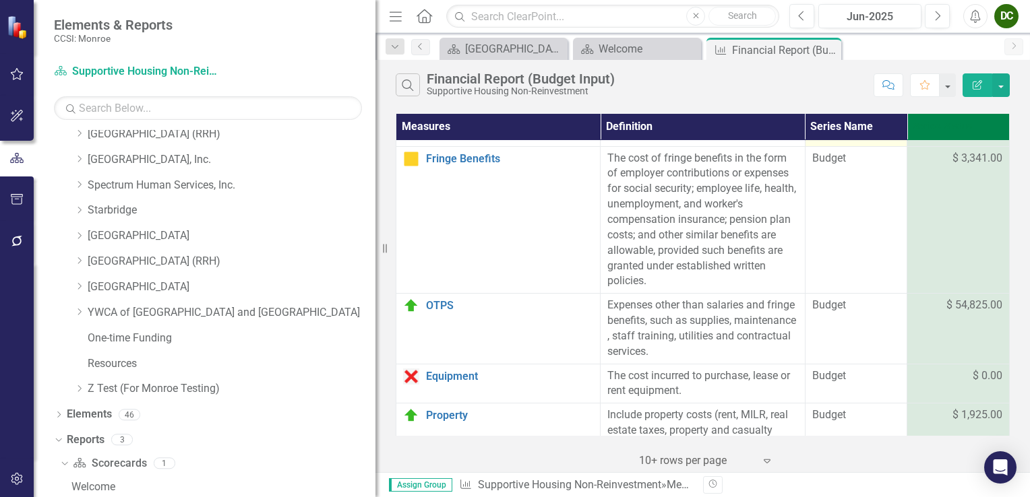
scroll to position [270, 0]
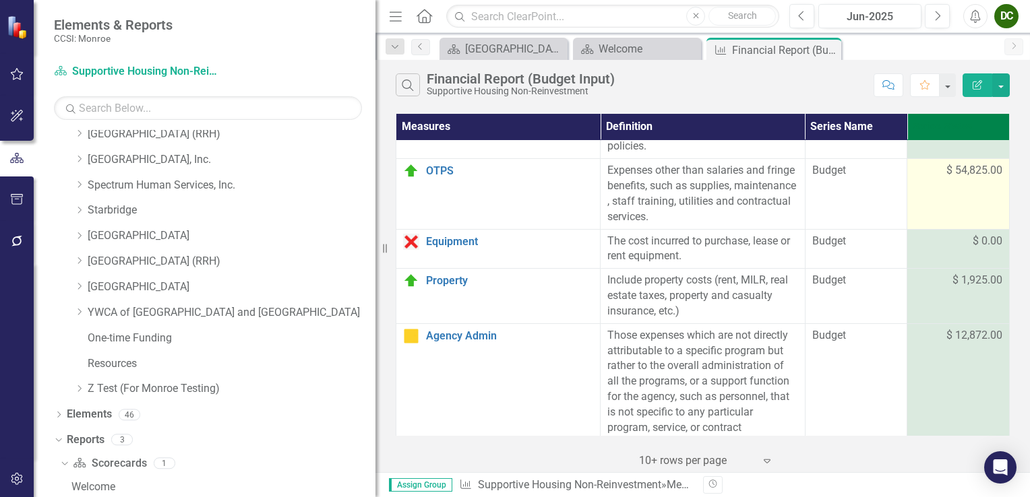
click at [969, 172] on span "$ 54,825.00" at bounding box center [974, 171] width 56 height 16
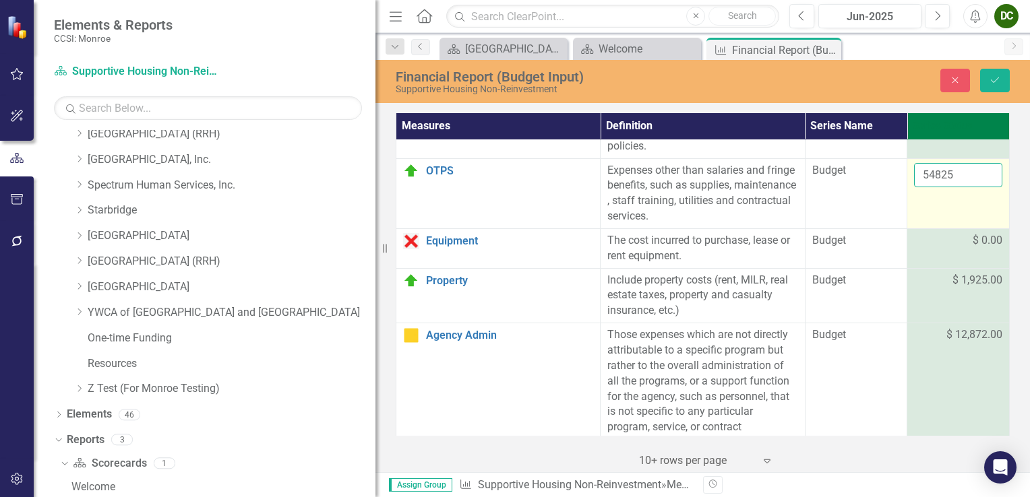
drag, startPoint x: 969, startPoint y: 172, endPoint x: 960, endPoint y: 174, distance: 9.7
click at [960, 173] on input "54825" at bounding box center [958, 175] width 88 height 25
type input "5"
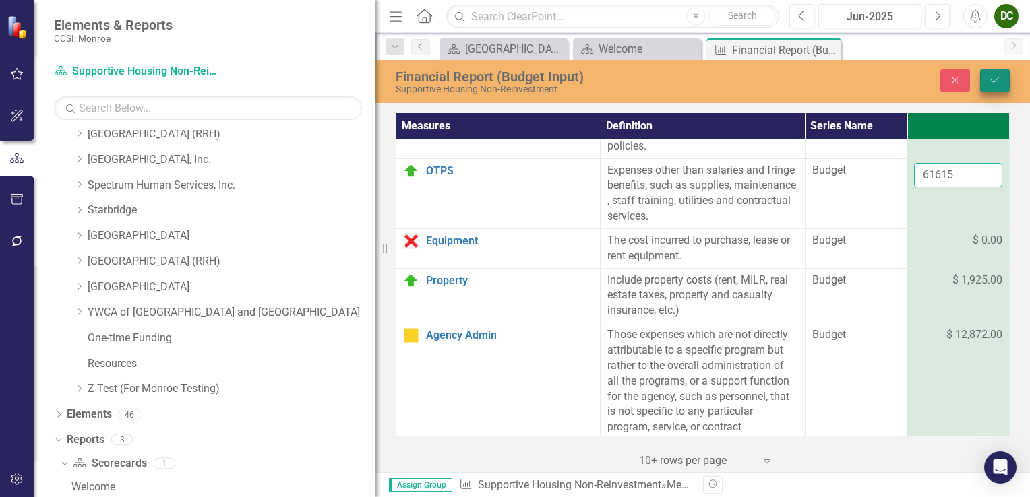
type input "61615"
click at [998, 83] on icon "Save" at bounding box center [995, 79] width 12 height 9
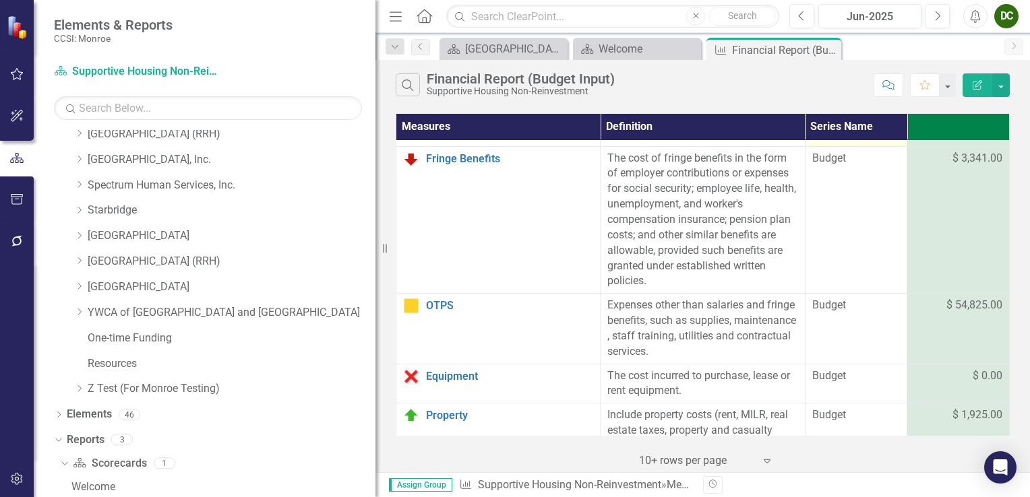
scroll to position [202, 0]
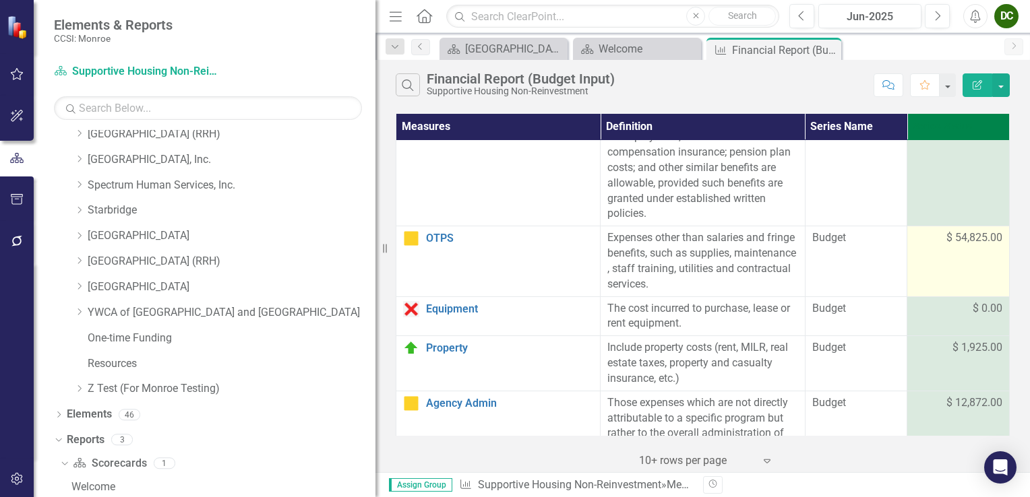
click at [979, 248] on td "$ 54,825.00" at bounding box center [958, 261] width 102 height 70
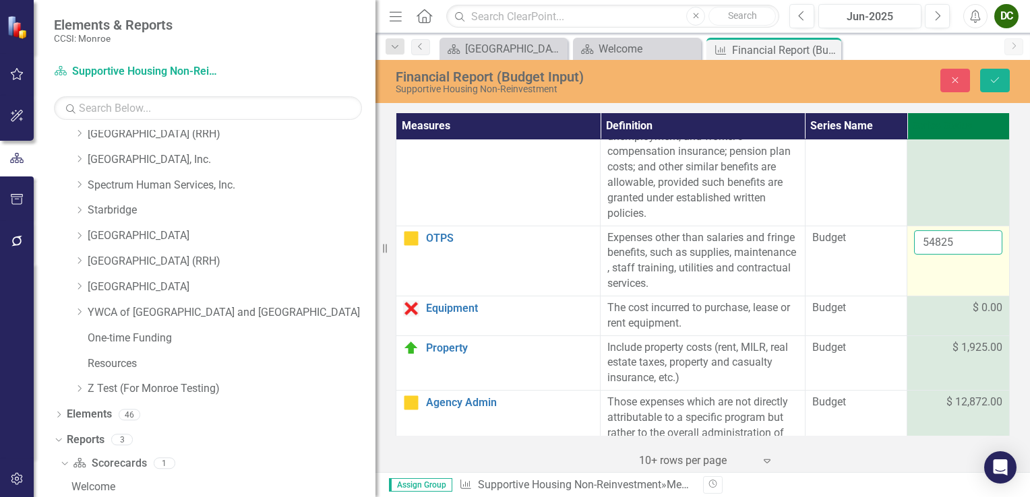
drag, startPoint x: 979, startPoint y: 248, endPoint x: 946, endPoint y: 244, distance: 33.9
click at [944, 244] on input "54825" at bounding box center [958, 243] width 88 height 25
type input "5"
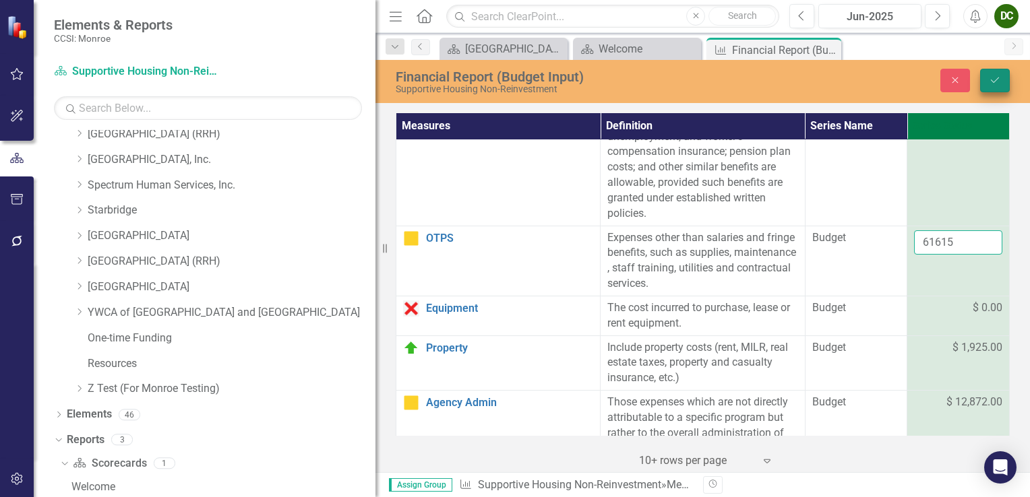
type input "61615"
click at [987, 78] on button "Save" at bounding box center [995, 81] width 30 height 24
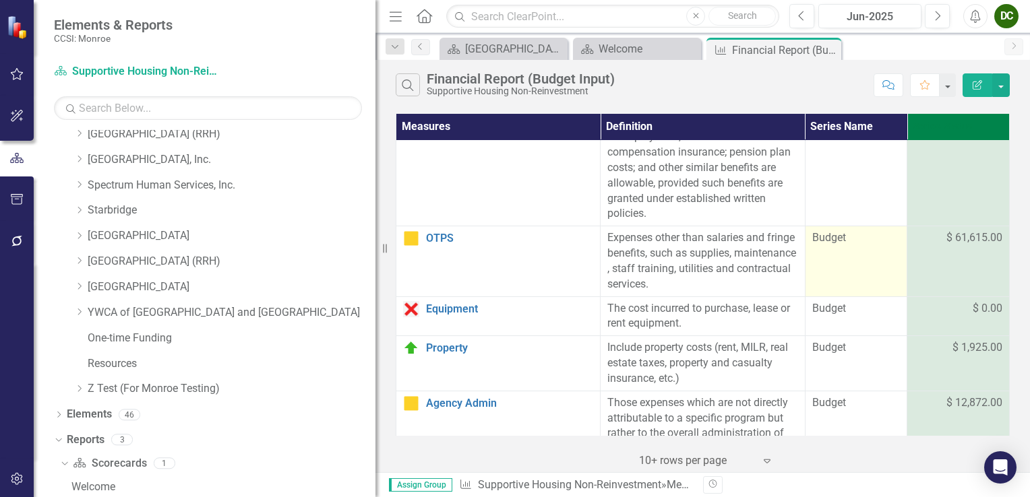
scroll to position [270, 0]
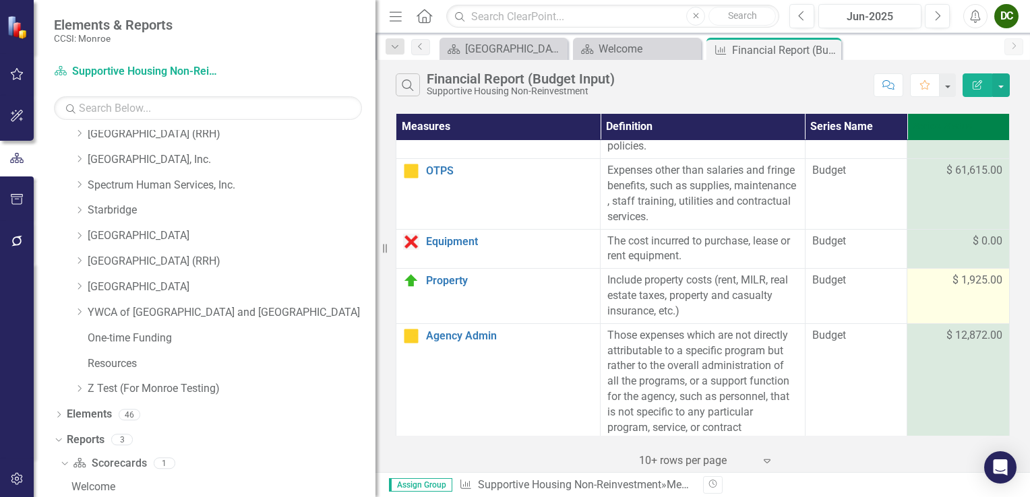
click at [961, 274] on span "$ 1,925.00" at bounding box center [977, 281] width 50 height 16
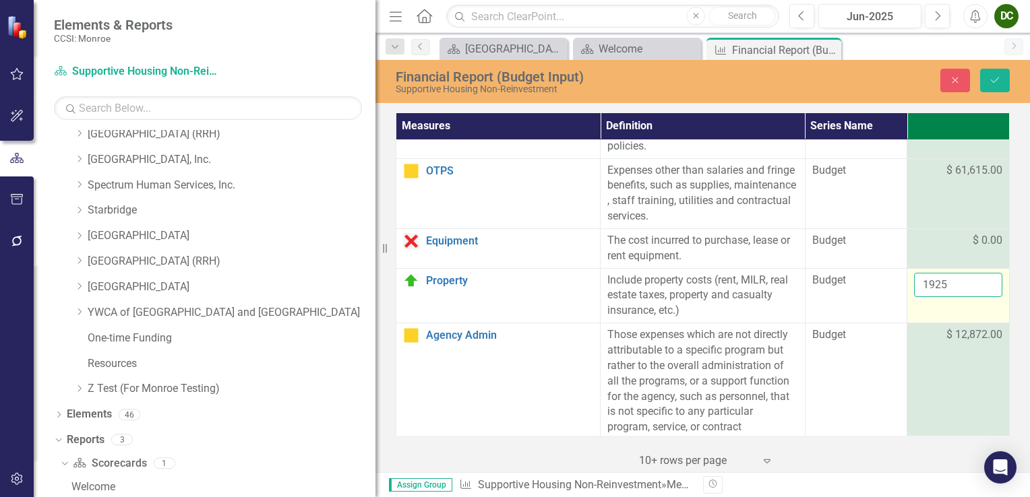
drag, startPoint x: 961, startPoint y: 274, endPoint x: 960, endPoint y: 284, distance: 10.9
click at [960, 284] on input "1925" at bounding box center [958, 285] width 88 height 25
type input "1"
type input "4223"
click at [987, 89] on button "Save" at bounding box center [995, 81] width 30 height 24
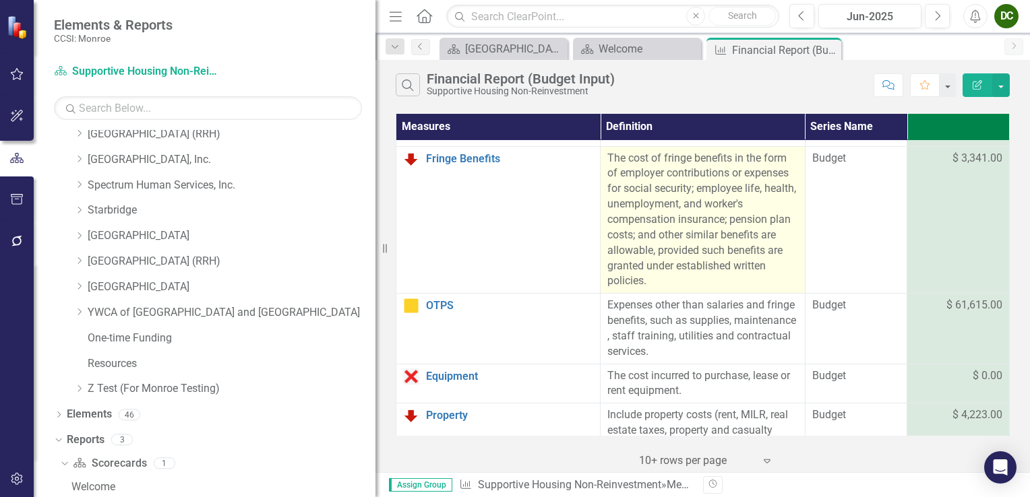
scroll to position [0, 0]
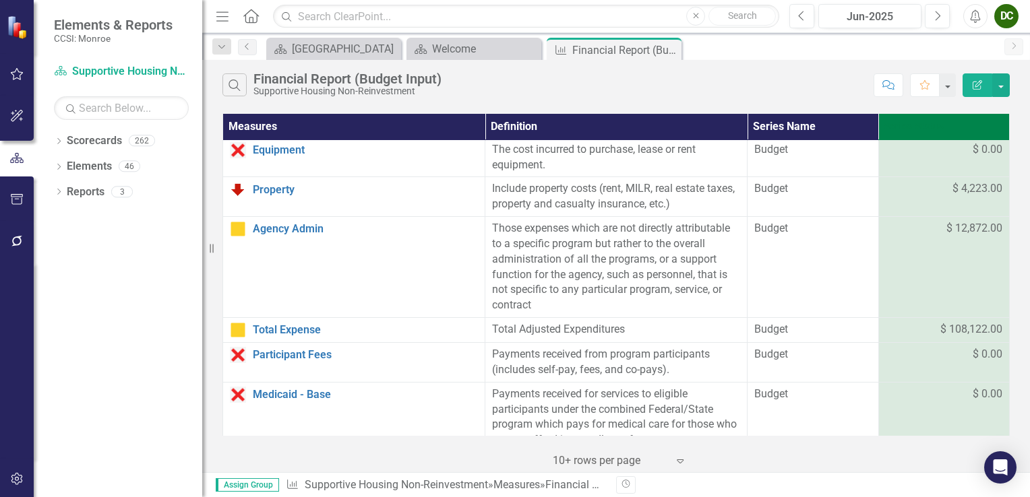
scroll to position [337, 0]
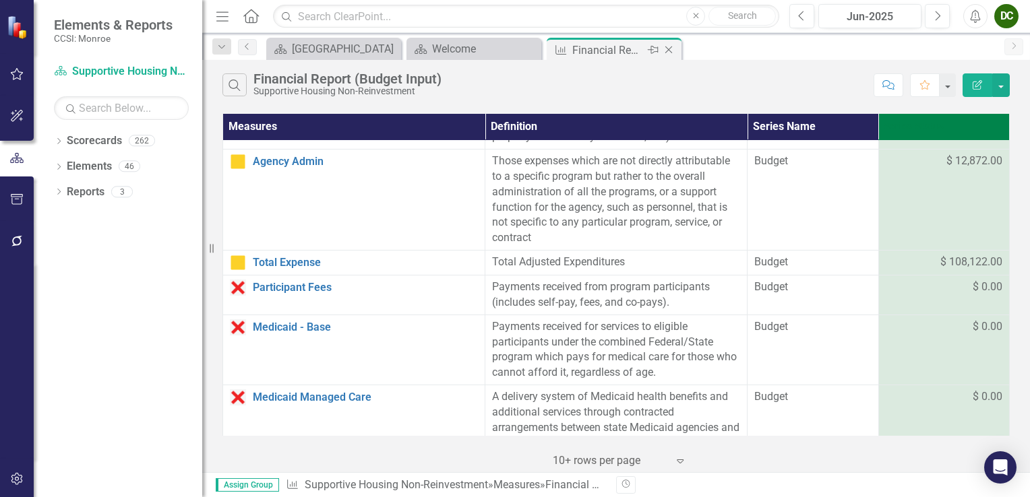
click at [673, 50] on icon "Close" at bounding box center [668, 49] width 13 height 11
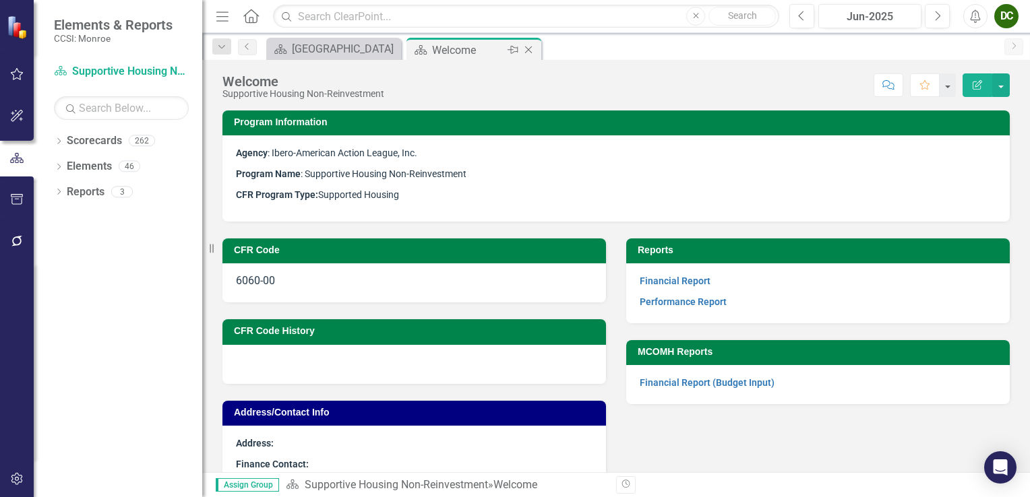
click at [532, 50] on icon "Close" at bounding box center [528, 49] width 13 height 11
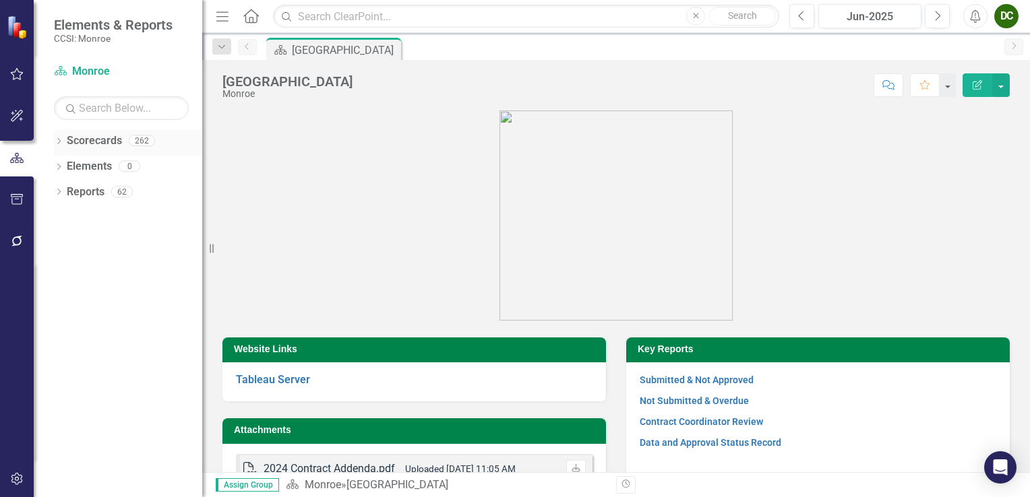
click at [61, 144] on icon "Dropdown" at bounding box center [58, 142] width 9 height 7
click at [69, 164] on icon "Dropdown" at bounding box center [66, 166] width 10 height 8
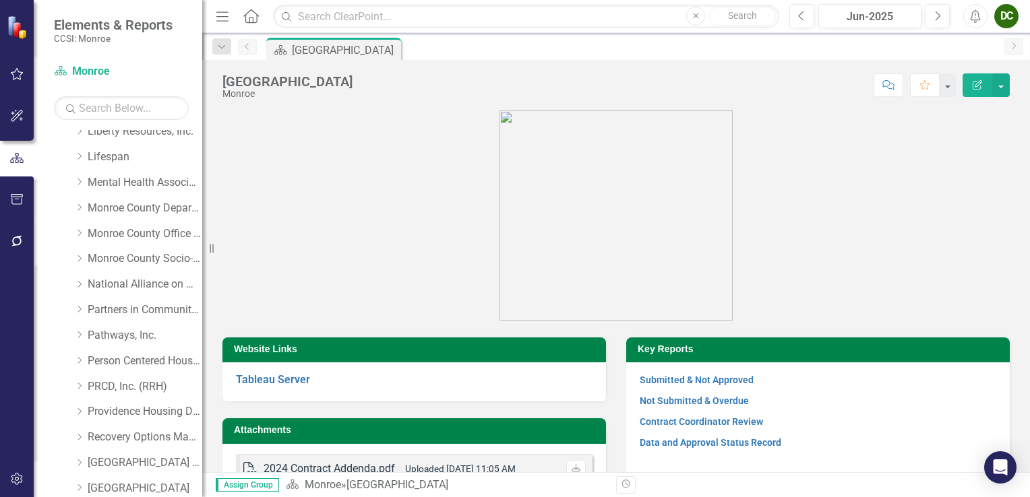
scroll to position [334, 0]
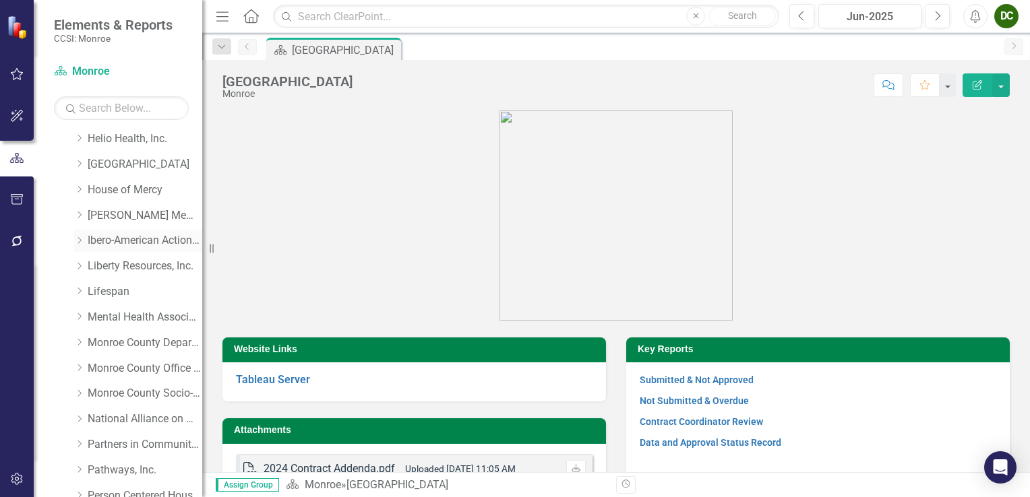
click at [79, 242] on icon at bounding box center [79, 240] width 3 height 7
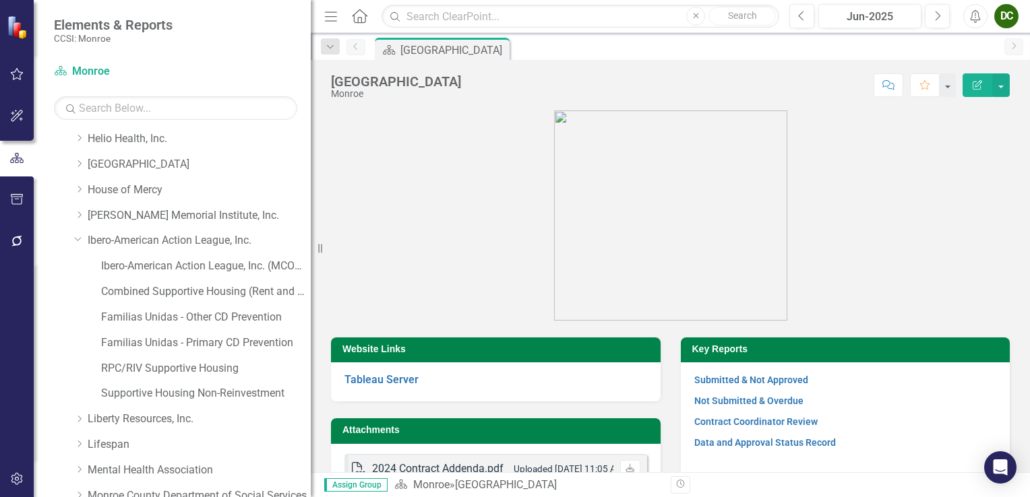
drag, startPoint x: 214, startPoint y: 253, endPoint x: 317, endPoint y: 255, distance: 103.8
click at [317, 255] on div "Resize" at bounding box center [316, 248] width 11 height 497
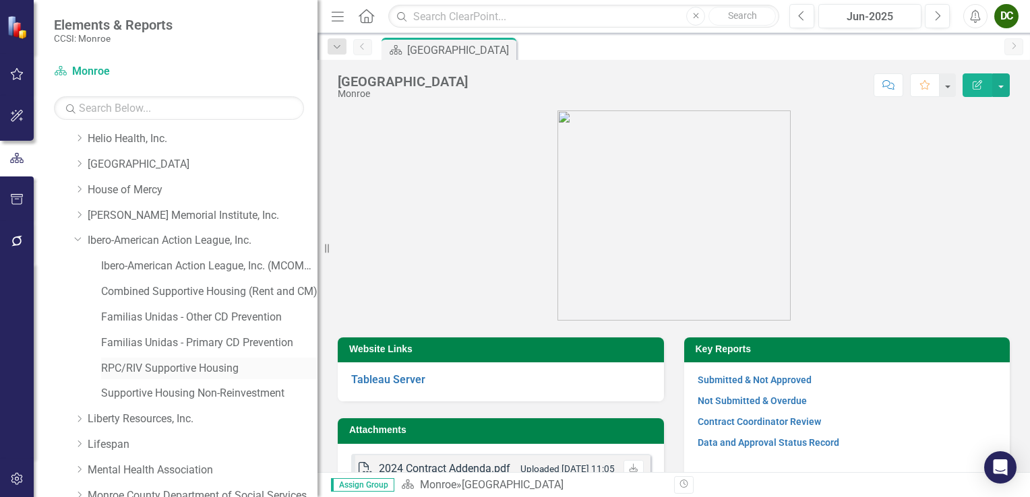
click at [164, 363] on link "RPC/RIV Supportive Housing" at bounding box center [209, 369] width 216 height 16
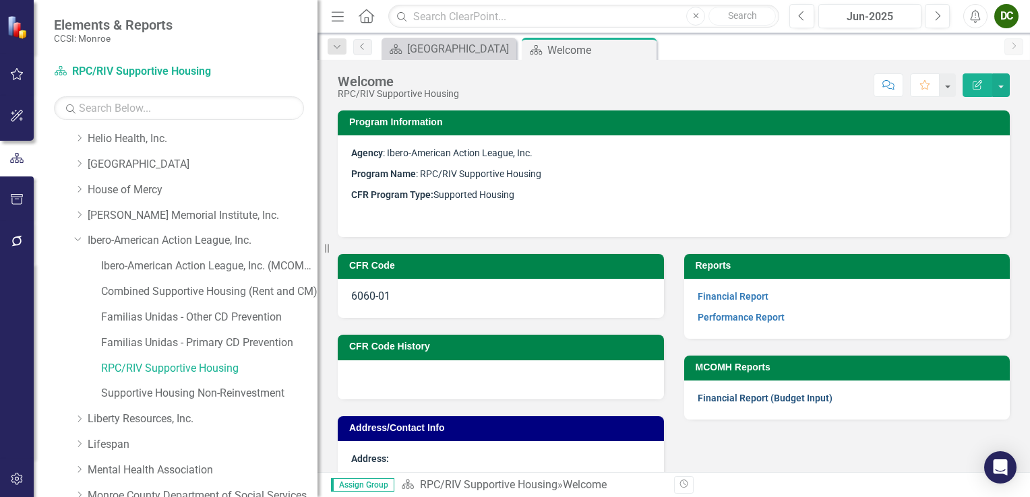
click at [763, 400] on link "Financial Report (Budget Input)" at bounding box center [765, 398] width 135 height 11
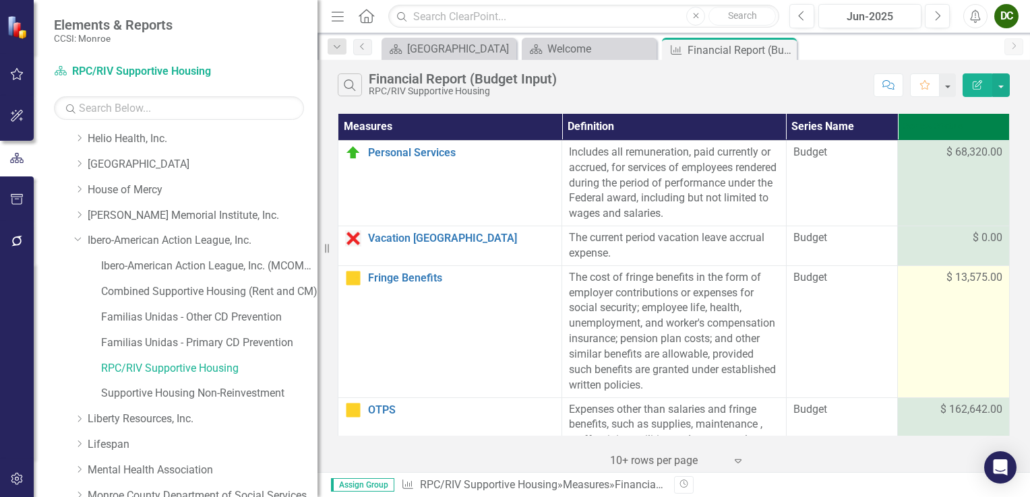
click at [962, 279] on span "$ 13,575.00" at bounding box center [974, 278] width 56 height 16
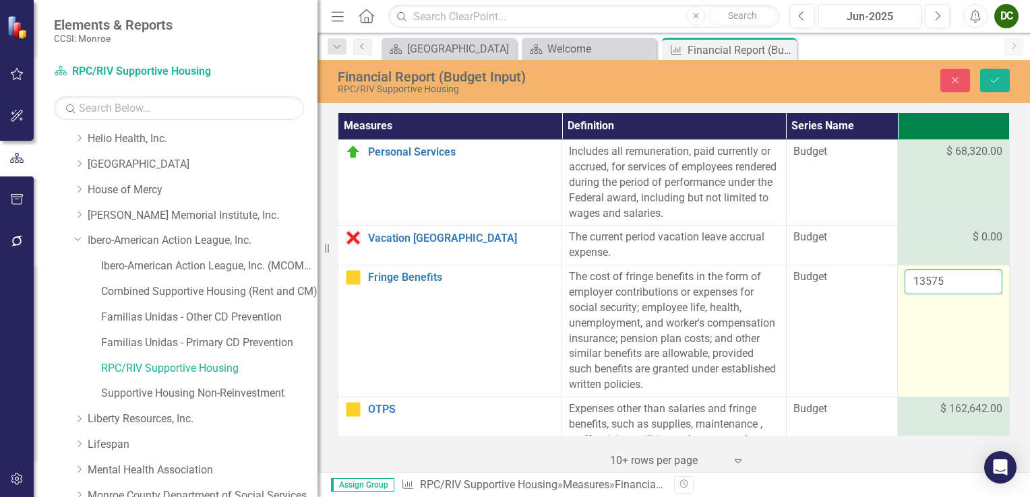
drag, startPoint x: 962, startPoint y: 279, endPoint x: 946, endPoint y: 281, distance: 15.6
click at [946, 281] on input "13575" at bounding box center [954, 282] width 98 height 25
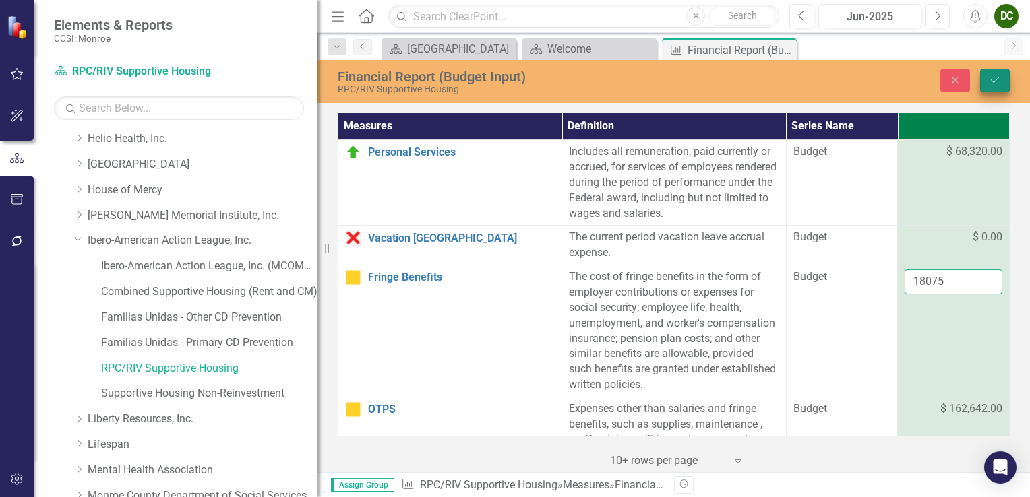
type input "18075"
click at [989, 73] on button "Save" at bounding box center [995, 81] width 30 height 24
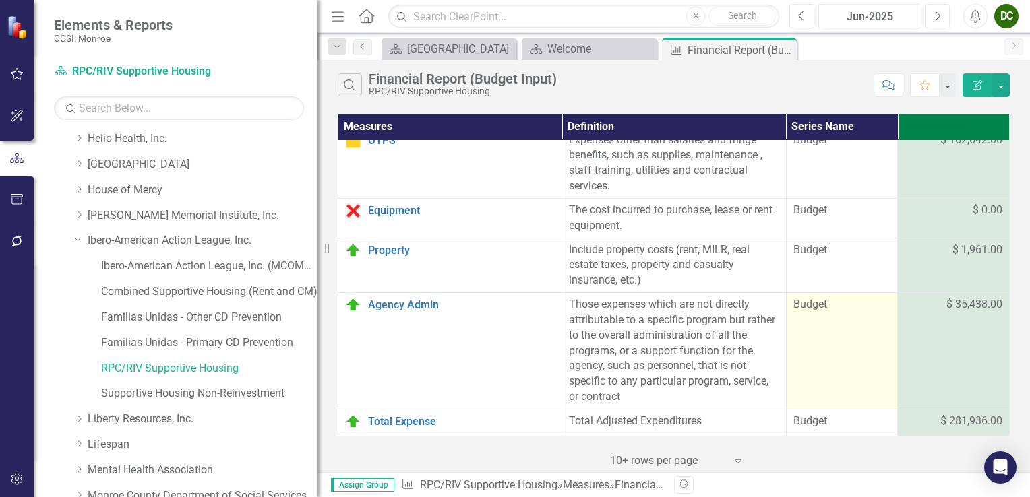
scroll to position [202, 0]
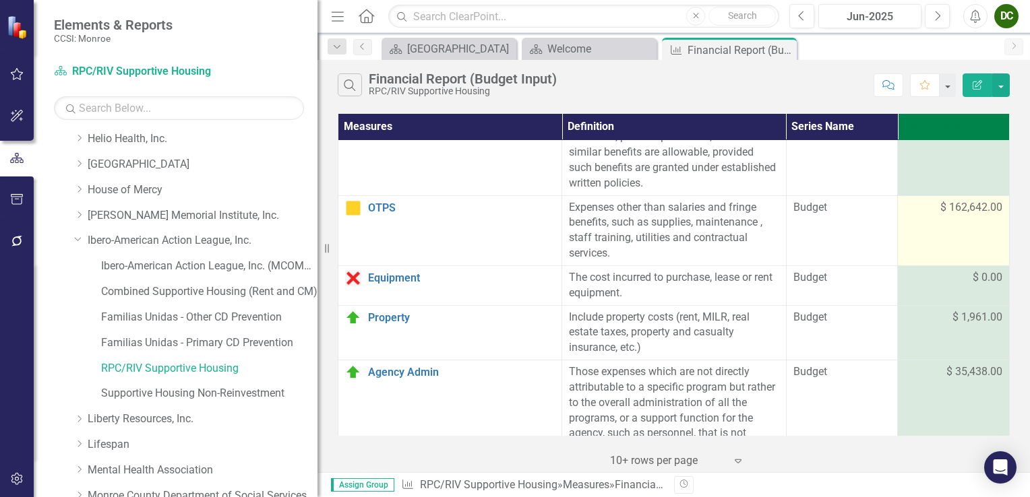
click at [945, 211] on span "$ 162,642.00" at bounding box center [971, 208] width 62 height 16
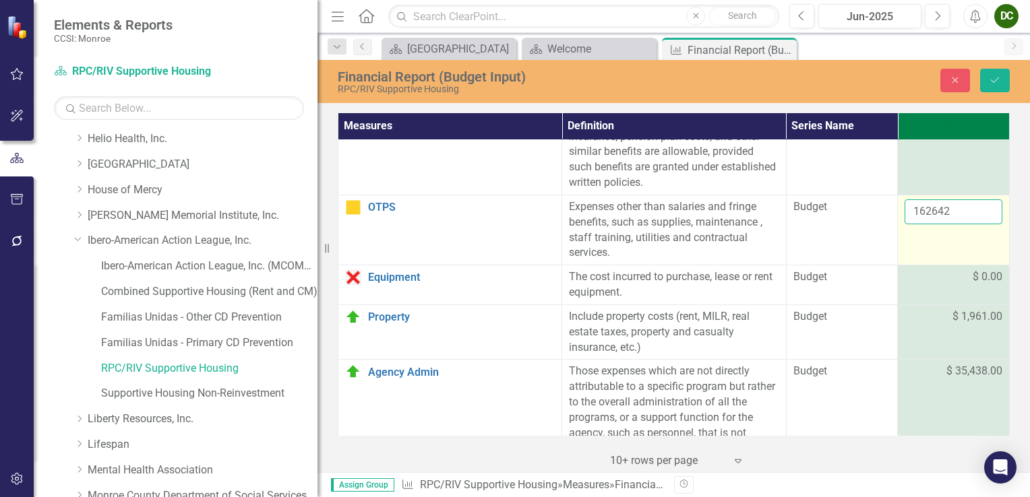
click at [945, 212] on input "162642" at bounding box center [954, 212] width 98 height 25
type input "1"
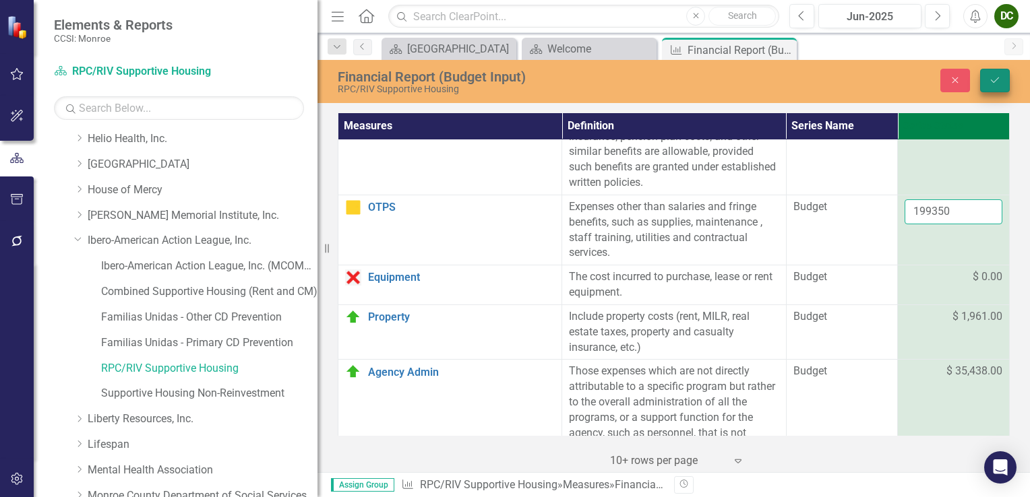
type input "199350"
click at [1003, 84] on button "Save" at bounding box center [995, 81] width 30 height 24
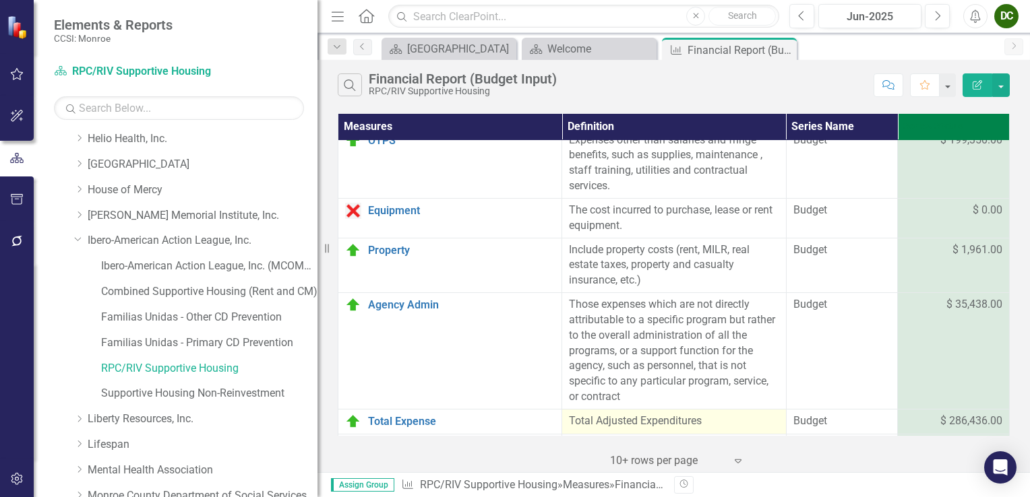
scroll to position [337, 0]
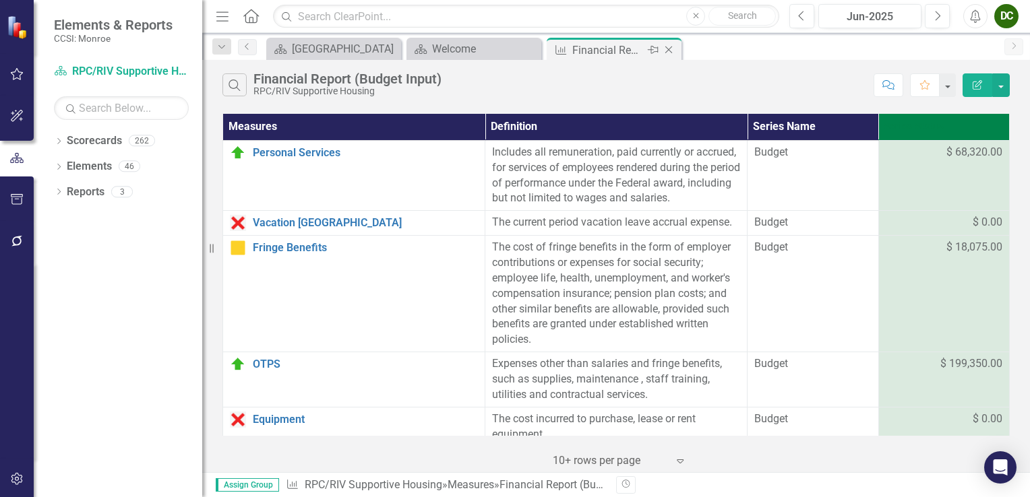
click at [671, 50] on icon "Close" at bounding box center [668, 49] width 13 height 11
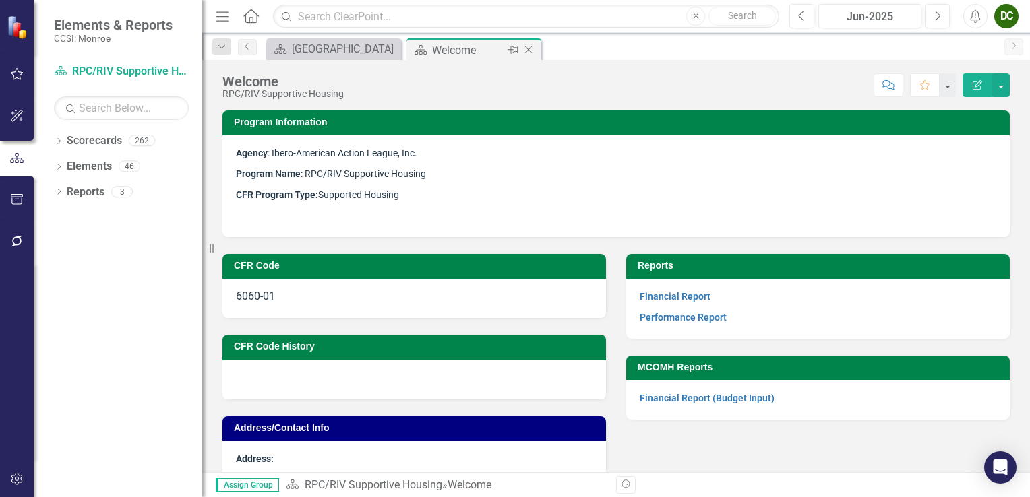
click at [528, 49] on icon at bounding box center [528, 50] width 7 height 7
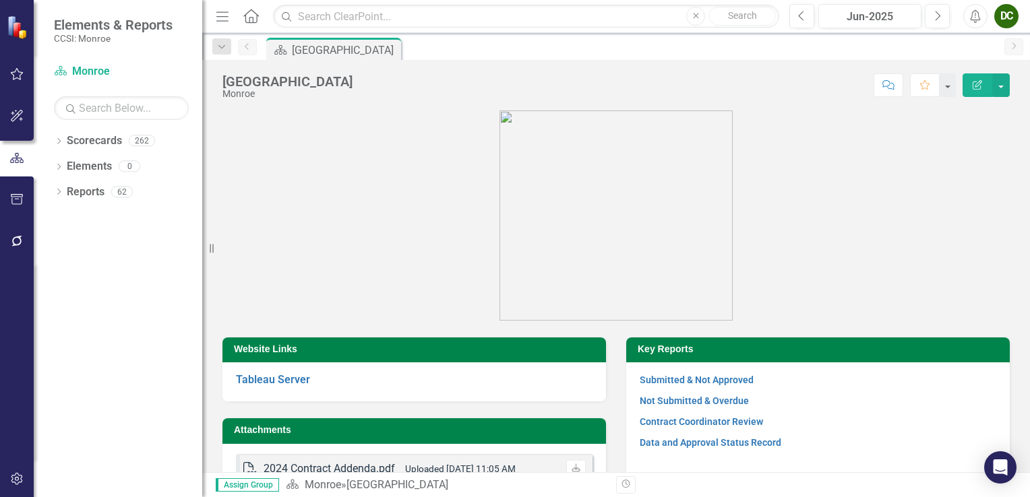
click at [0, 14] on html "Elements & Reports CCSI: Monroe Scorecard Monroe Search Dropdown Scorecards 262…" at bounding box center [515, 248] width 1030 height 497
click at [59, 140] on icon "Dropdown" at bounding box center [58, 142] width 9 height 7
click at [61, 164] on icon "Dropdown" at bounding box center [66, 166] width 10 height 8
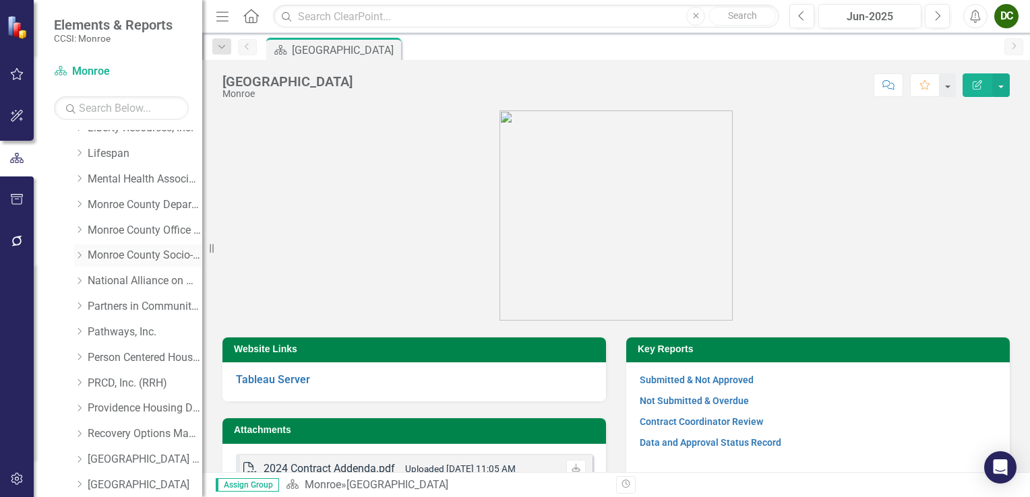
scroll to position [337, 0]
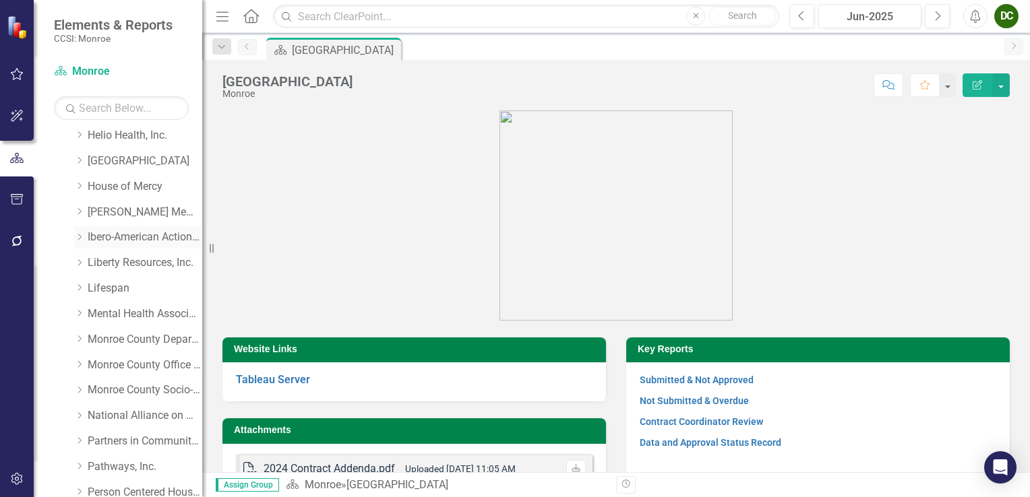
click at [76, 239] on icon "Dropdown" at bounding box center [79, 237] width 10 height 8
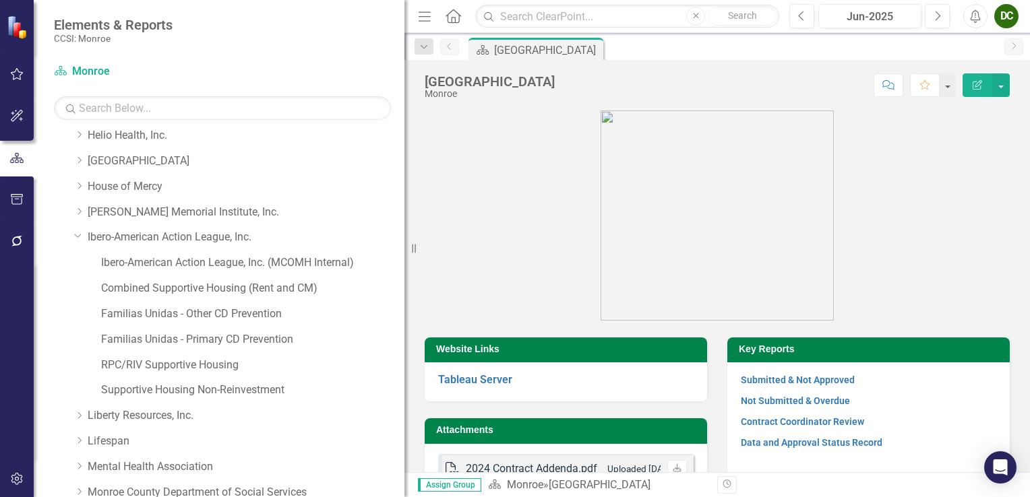
drag, startPoint x: 213, startPoint y: 248, endPoint x: 421, endPoint y: 248, distance: 207.6
click at [421, 248] on icon "Resize" at bounding box center [416, 248] width 13 height 11
click at [213, 317] on link "Familias Unidas - Other CD Prevention" at bounding box center [252, 315] width 303 height 16
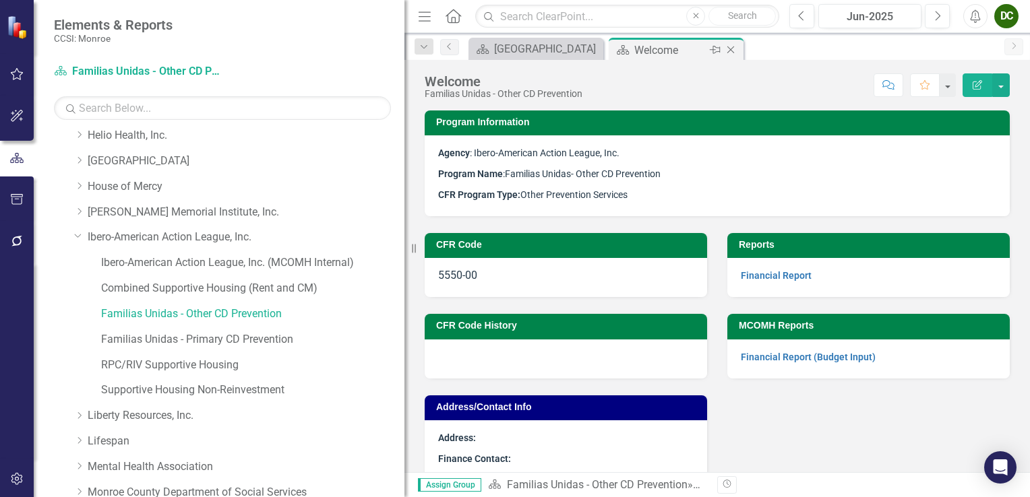
click at [728, 51] on icon "Close" at bounding box center [730, 49] width 13 height 11
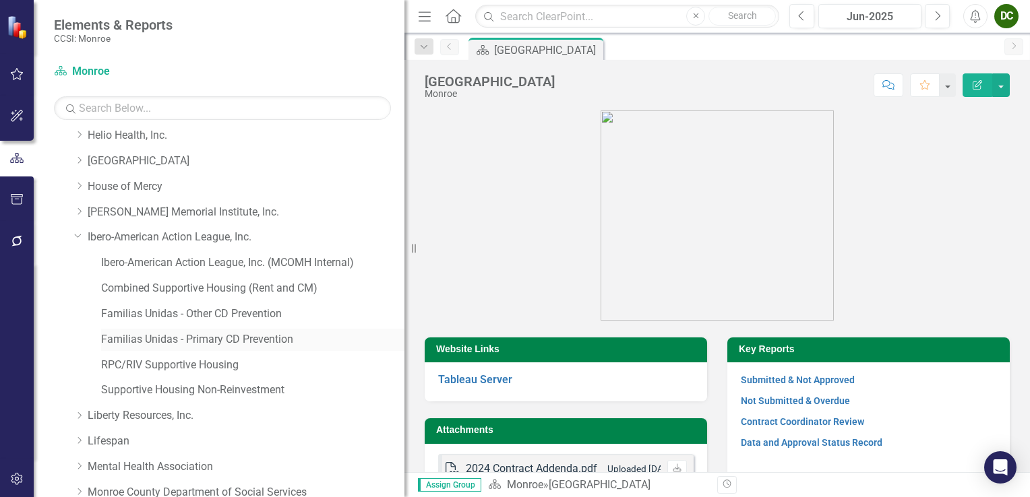
click at [235, 337] on link "Familias Unidas - Primary CD Prevention" at bounding box center [252, 340] width 303 height 16
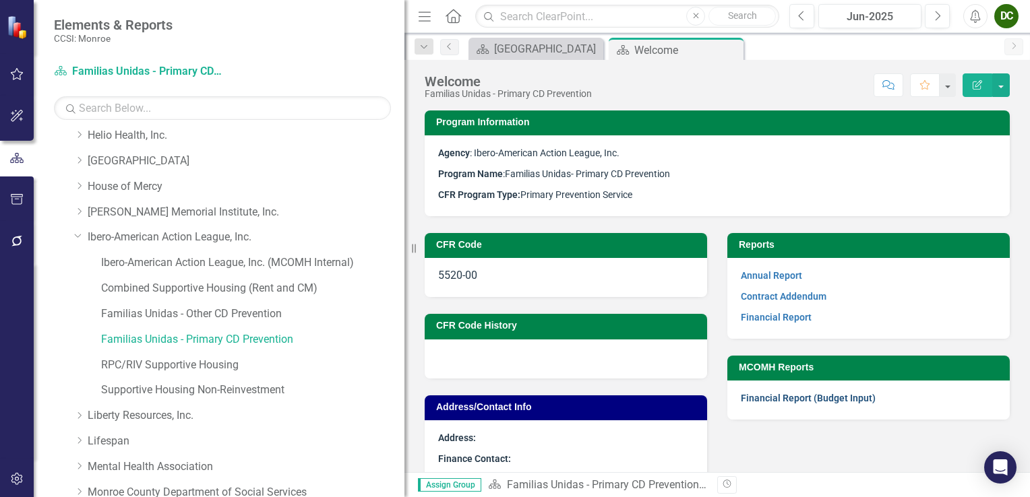
click at [771, 400] on link "Financial Report (Budget Input)" at bounding box center [808, 398] width 135 height 11
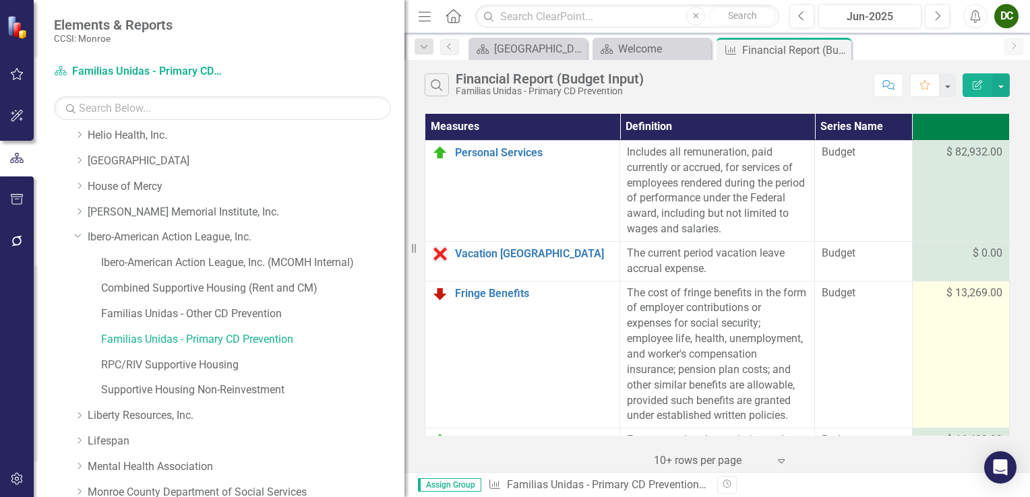
click at [979, 295] on span "$ 13,269.00" at bounding box center [974, 294] width 56 height 16
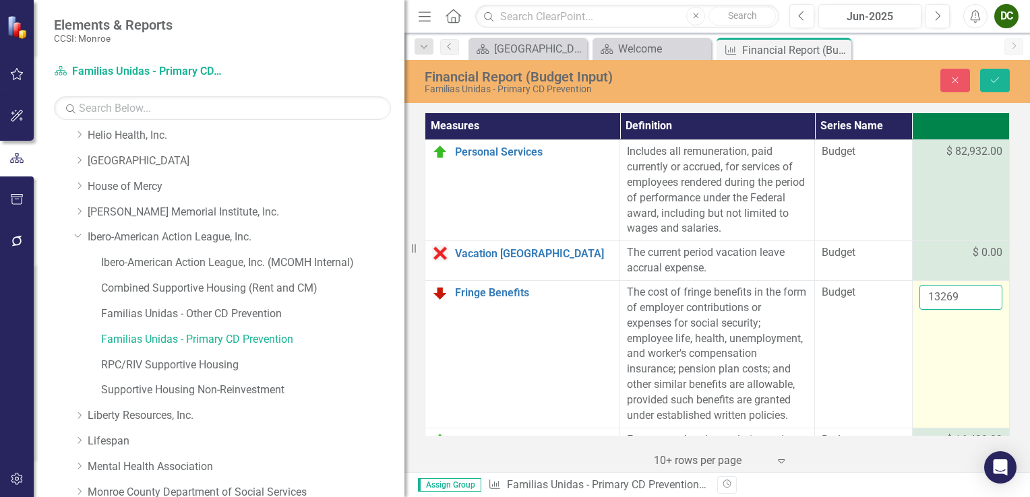
drag, startPoint x: 977, startPoint y: 295, endPoint x: 965, endPoint y: 295, distance: 12.2
click at [965, 295] on input "13269" at bounding box center [961, 297] width 84 height 25
type input "1"
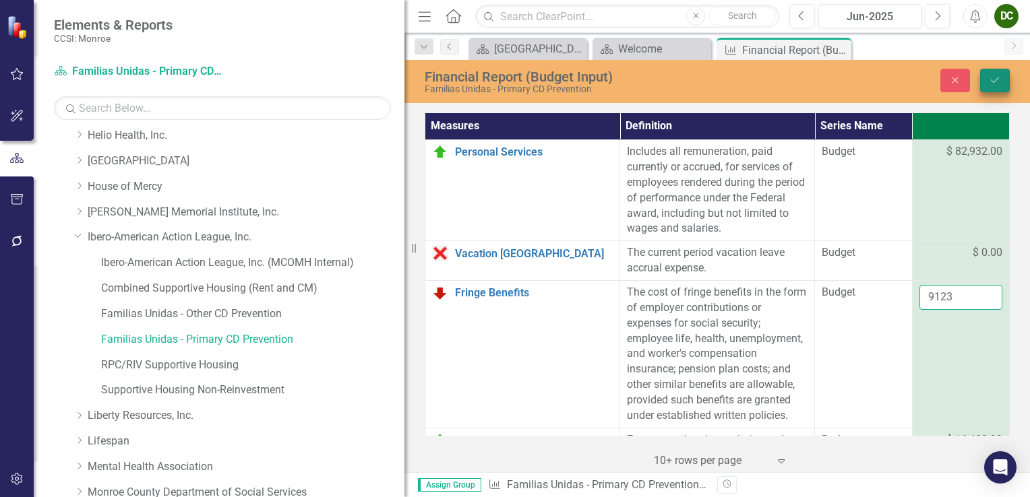
type input "9123"
click at [992, 77] on icon "Save" at bounding box center [995, 79] width 12 height 9
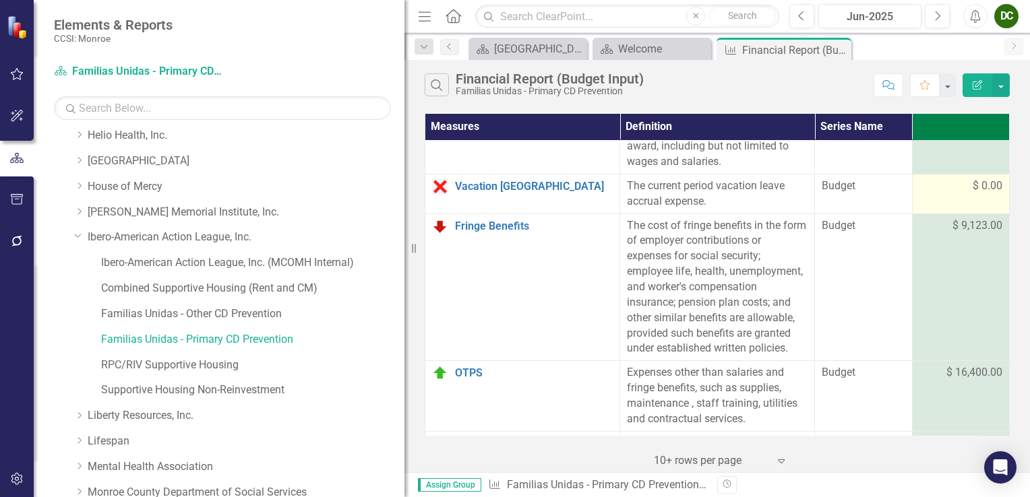
scroll to position [135, 0]
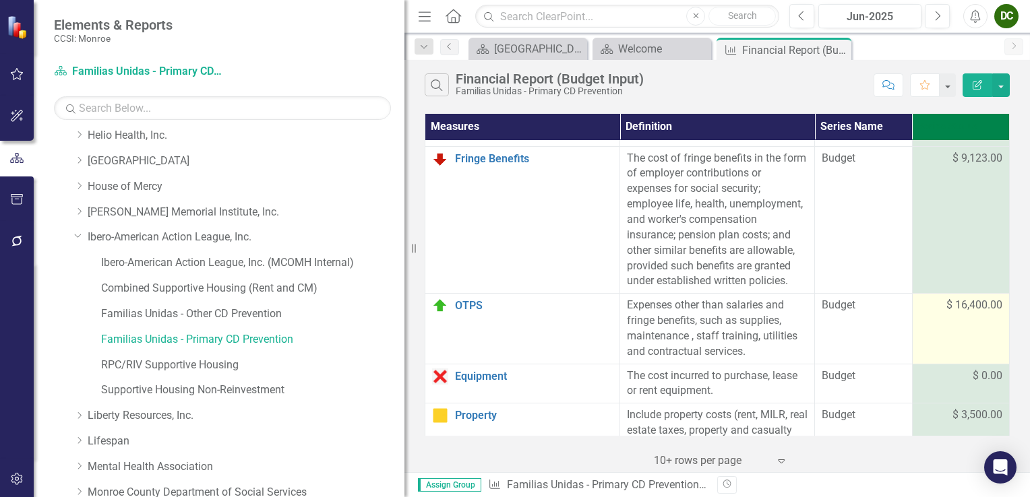
click at [962, 306] on span "$ 16,400.00" at bounding box center [974, 306] width 56 height 16
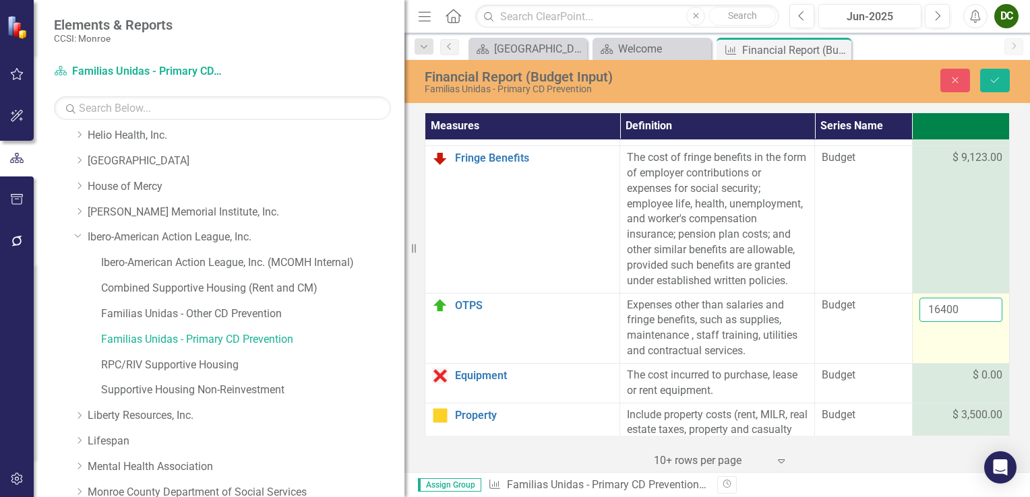
click at [963, 306] on input "16400" at bounding box center [961, 310] width 84 height 25
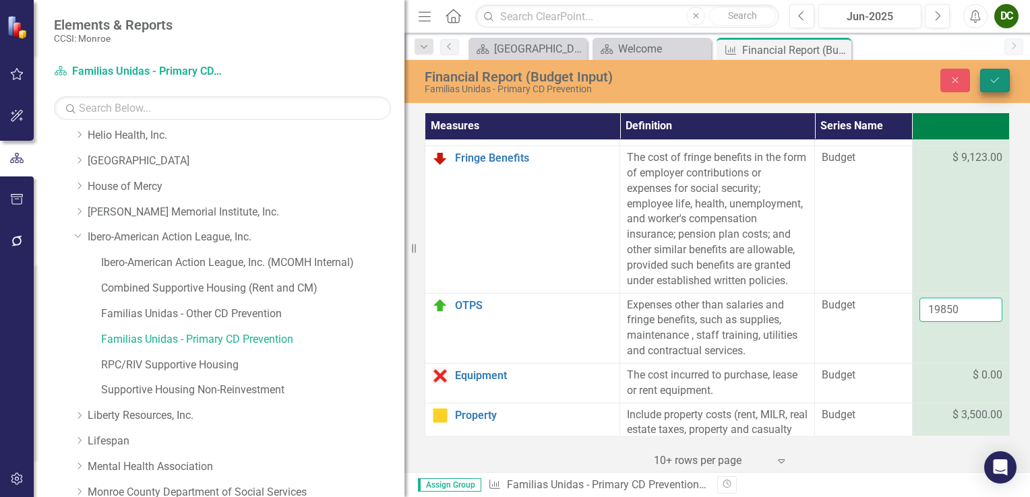
type input "19850"
click at [994, 82] on icon "Save" at bounding box center [995, 79] width 12 height 9
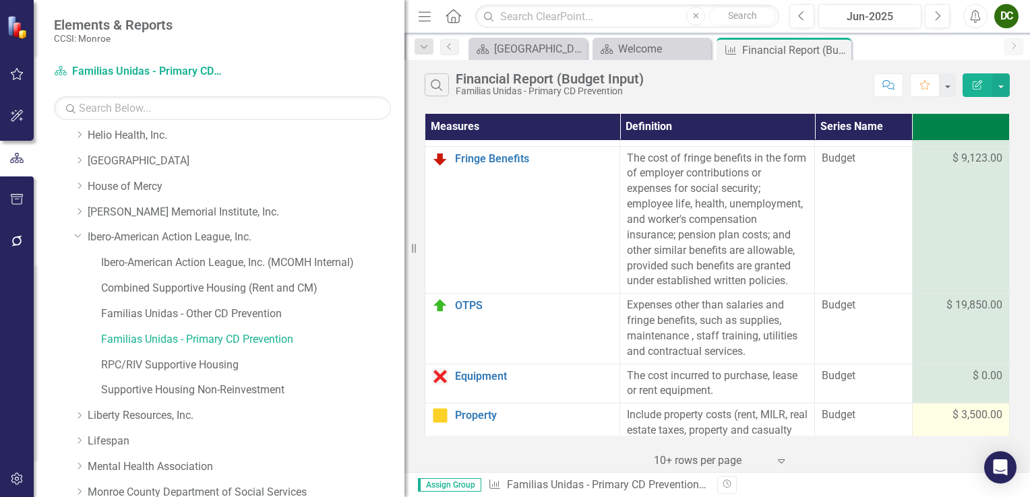
scroll to position [270, 0]
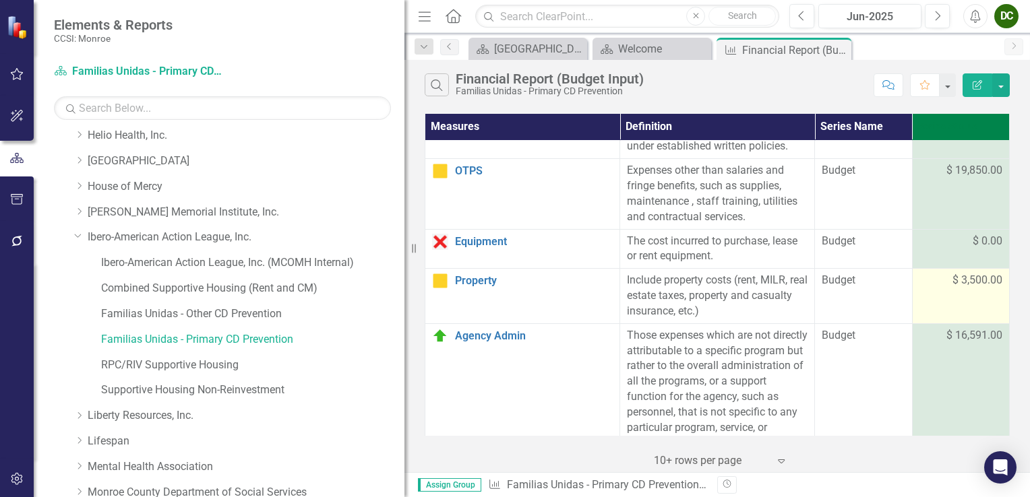
click at [957, 278] on span "$ 3,500.00" at bounding box center [977, 281] width 50 height 16
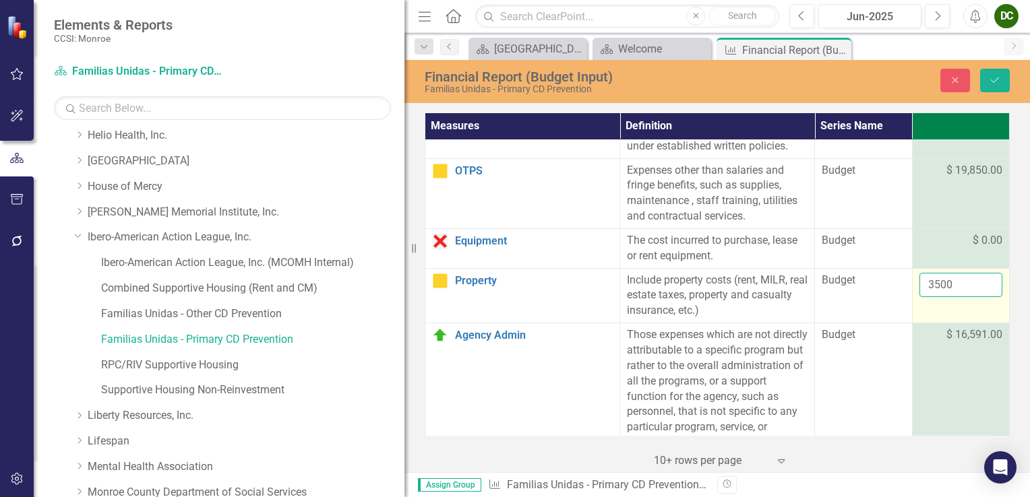
click at [957, 283] on input "3500" at bounding box center [961, 285] width 84 height 25
type input "3"
type input "7646"
click at [990, 86] on button "Save" at bounding box center [995, 81] width 30 height 24
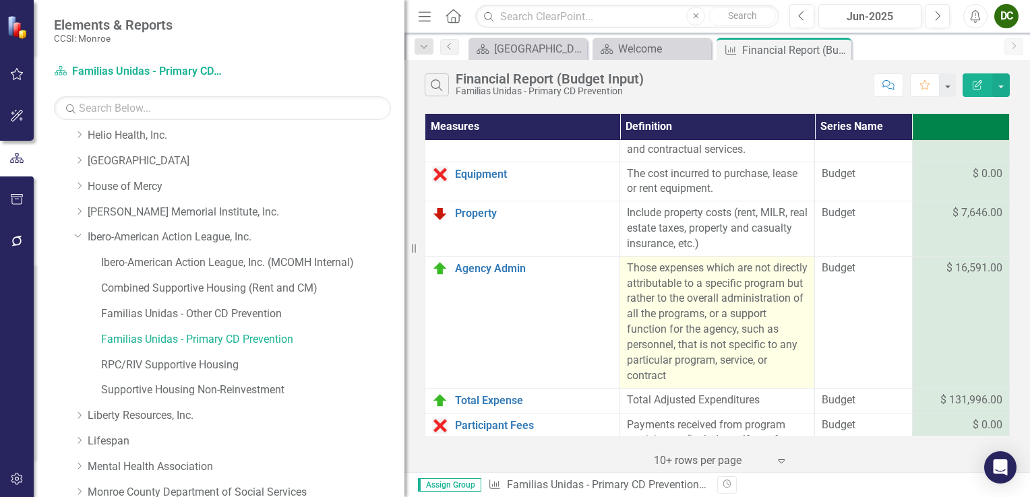
scroll to position [404, 0]
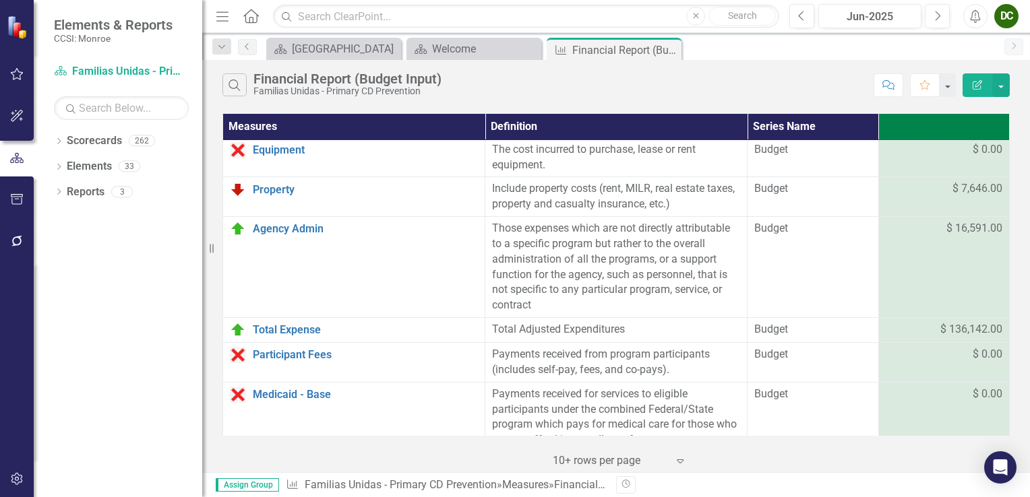
scroll to position [337, 0]
